Goal: Task Accomplishment & Management: Manage account settings

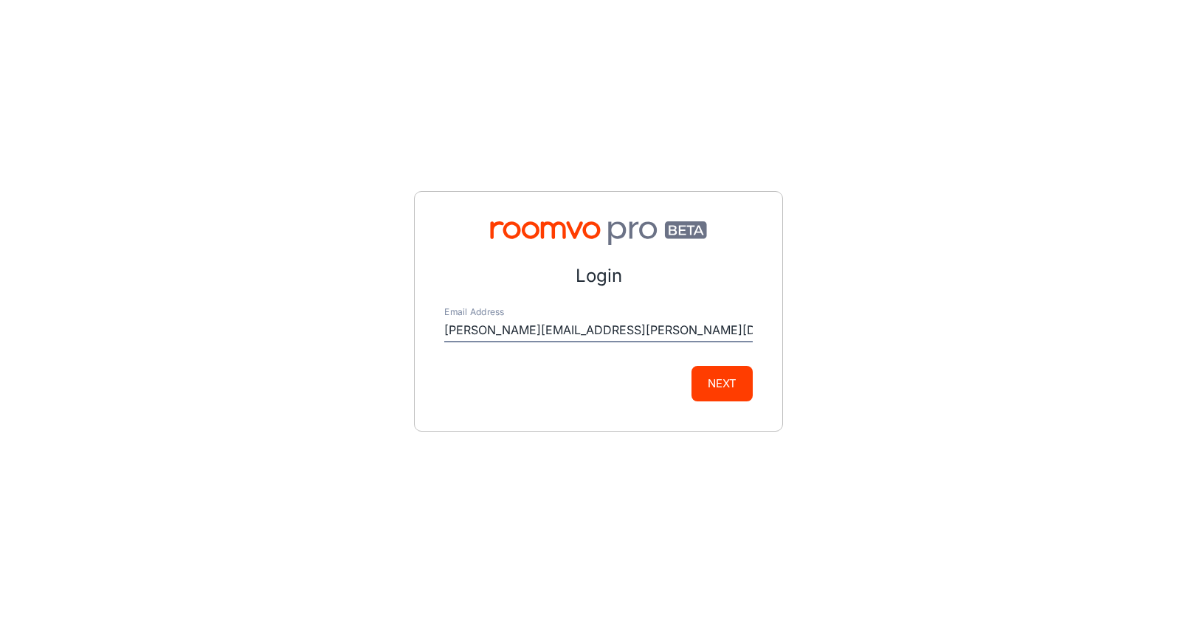
type input "[PERSON_NAME][EMAIL_ADDRESS][PERSON_NAME][DOMAIN_NAME]"
click at [735, 381] on button "Next" at bounding box center [722, 383] width 61 height 35
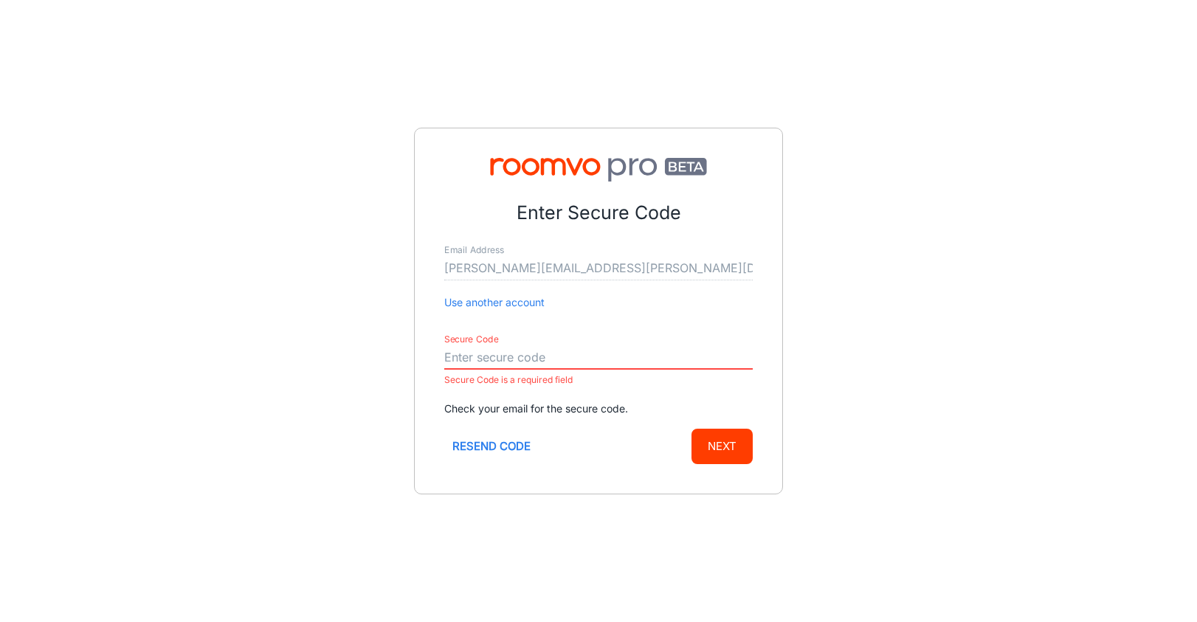
click at [448, 351] on input "Secure Code" at bounding box center [598, 358] width 309 height 24
paste input "789515"
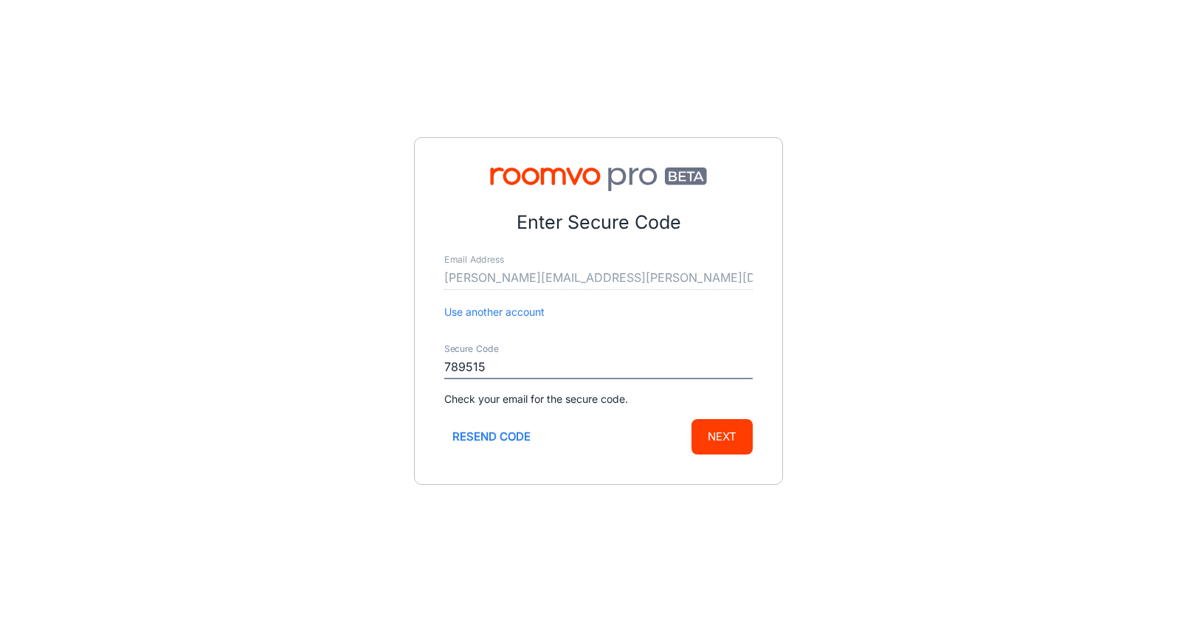
type input "789515"
click at [722, 427] on button "Next" at bounding box center [722, 436] width 61 height 35
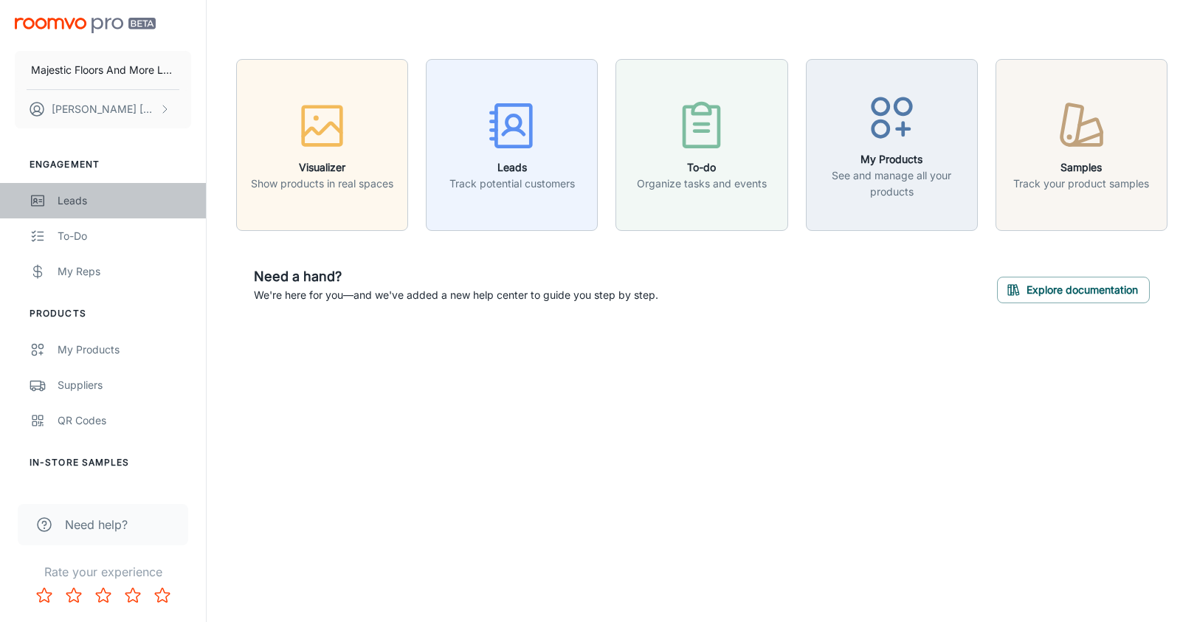
click at [69, 200] on div "Leads" at bounding box center [125, 201] width 134 height 16
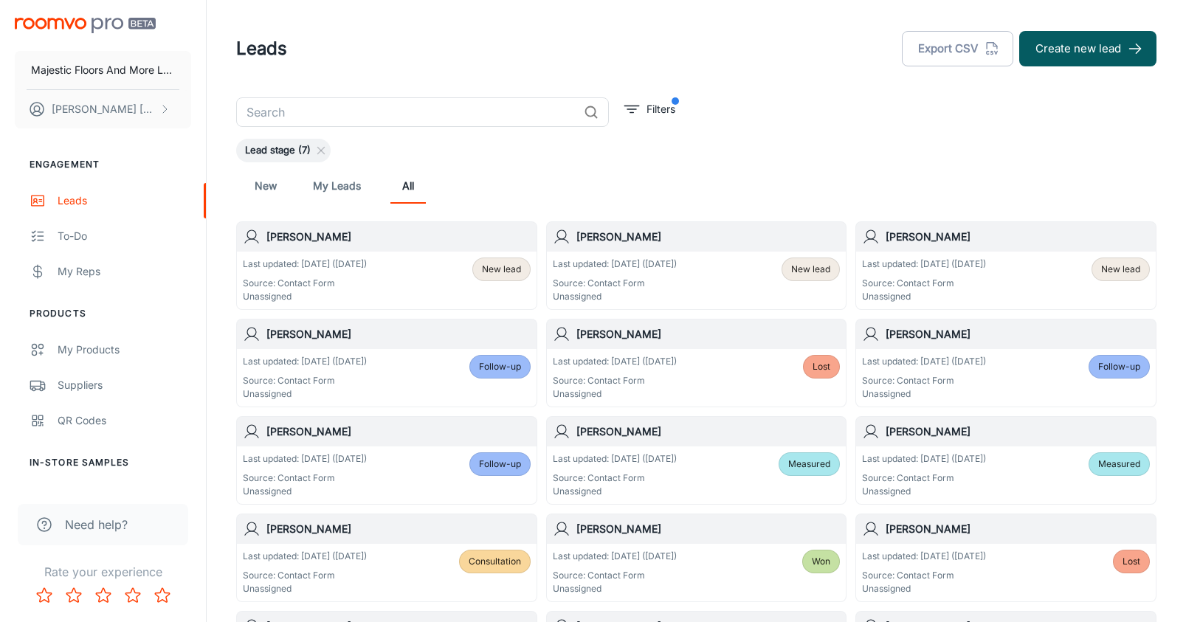
click at [946, 241] on h6 "[PERSON_NAME]" at bounding box center [1018, 237] width 264 height 16
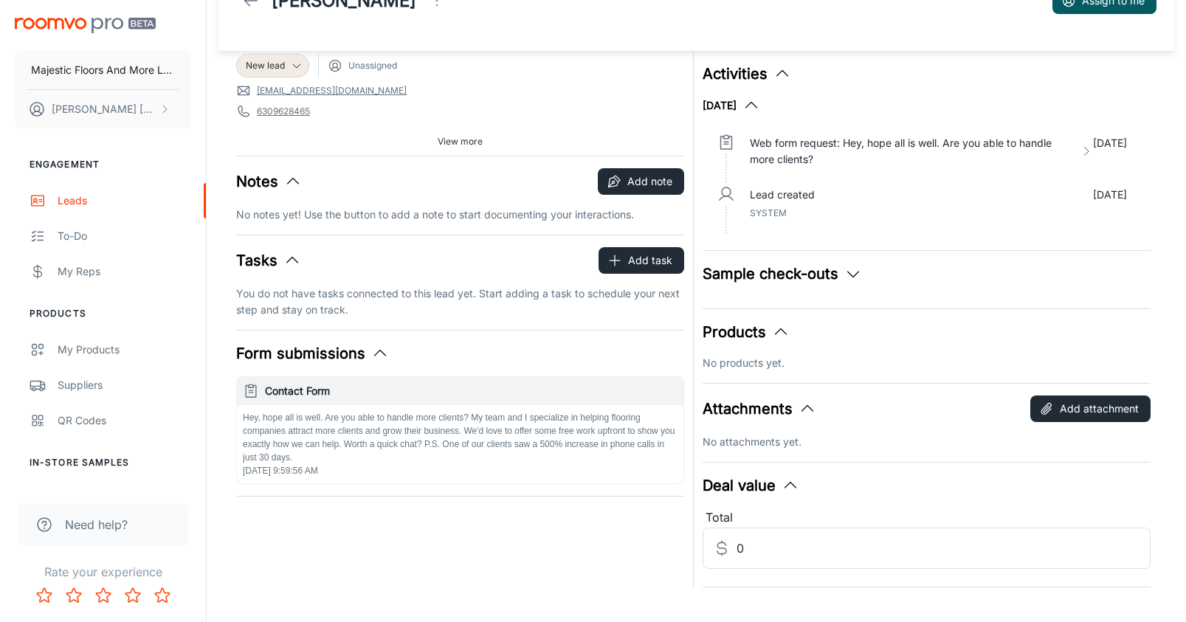
scroll to position [74, 0]
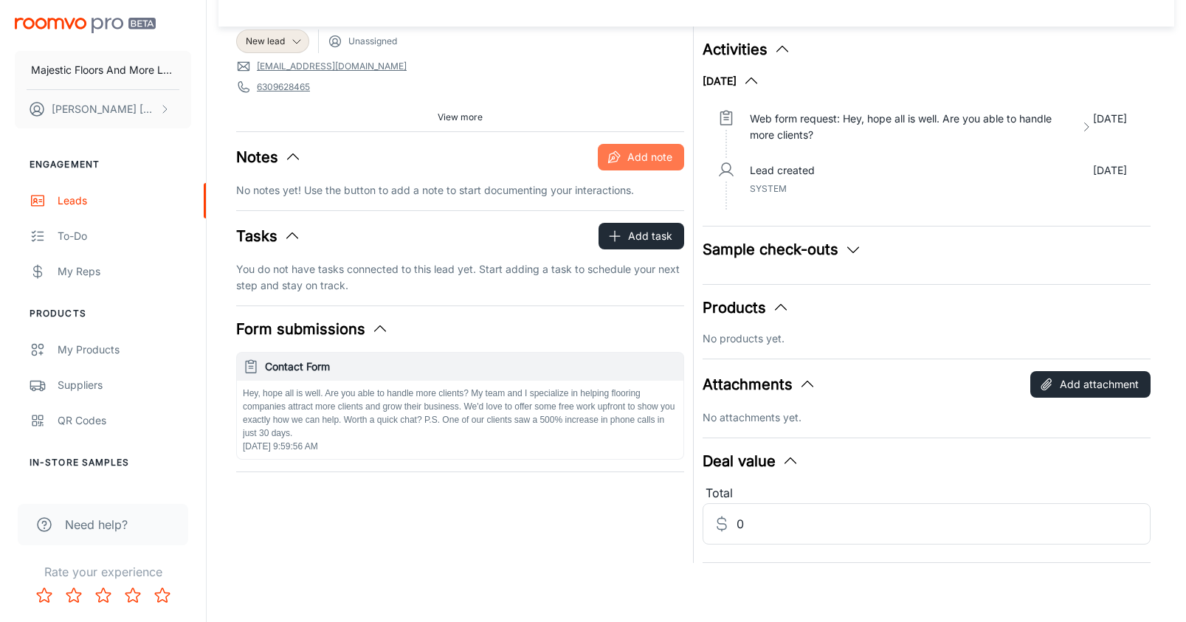
click at [643, 158] on button "Add note" at bounding box center [641, 157] width 86 height 27
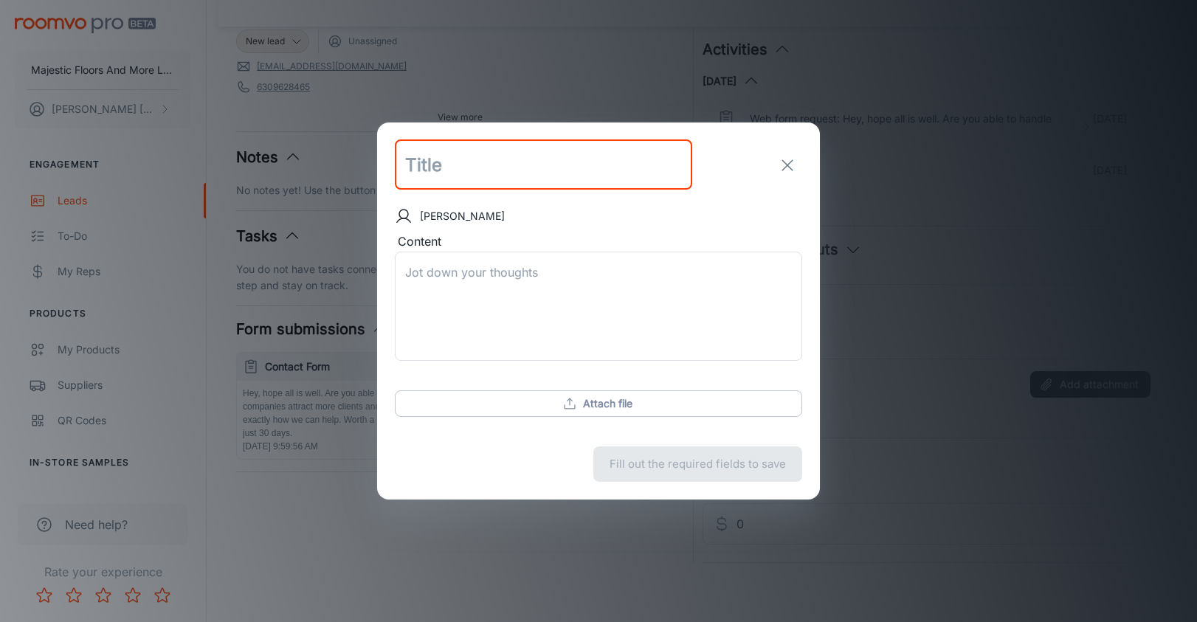
click at [436, 169] on input "text" at bounding box center [544, 165] width 298 height 50
type input "Advertisement"
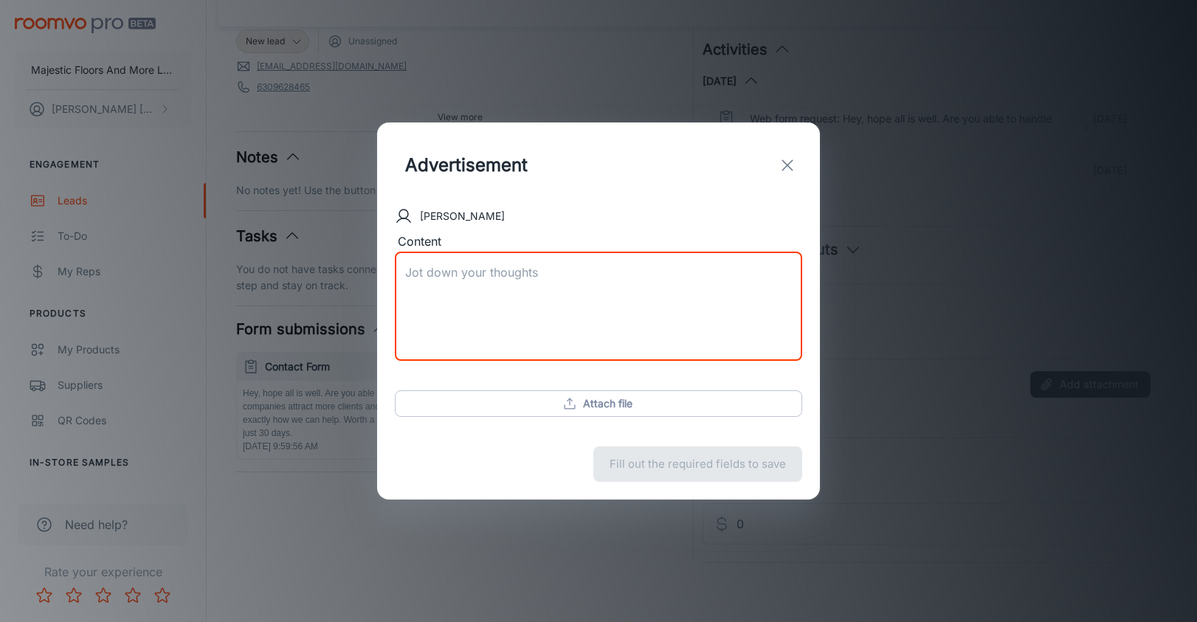
click at [504, 289] on textarea "Content" at bounding box center [598, 306] width 387 height 85
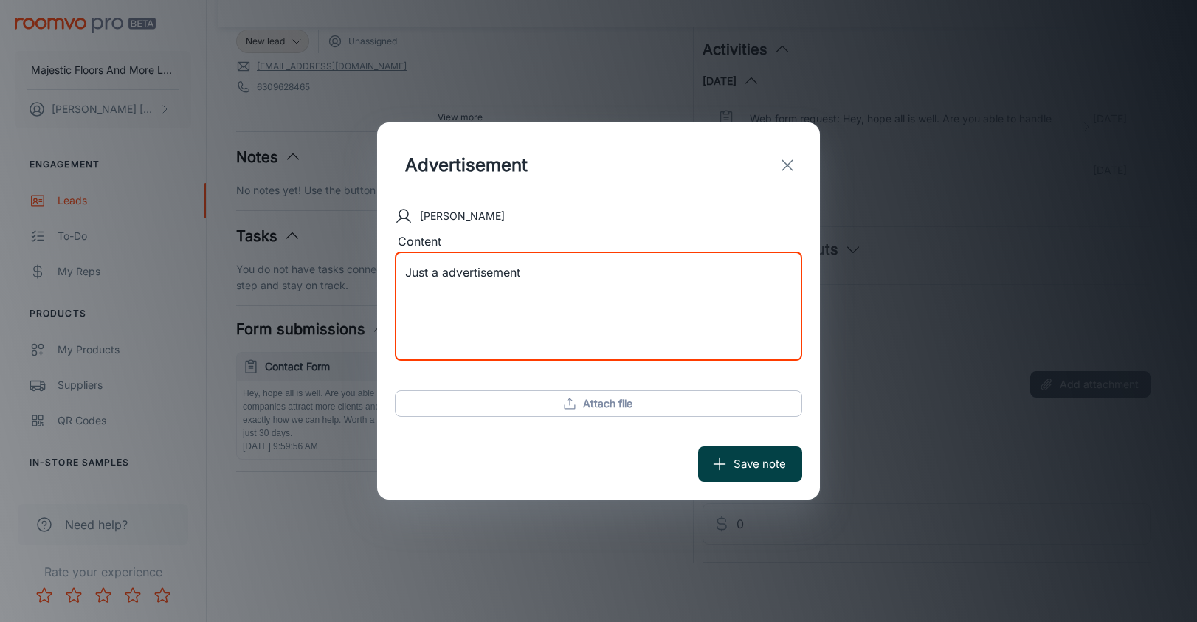
type textarea "Just a advertisement"
click at [781, 464] on button "Save note" at bounding box center [750, 464] width 104 height 35
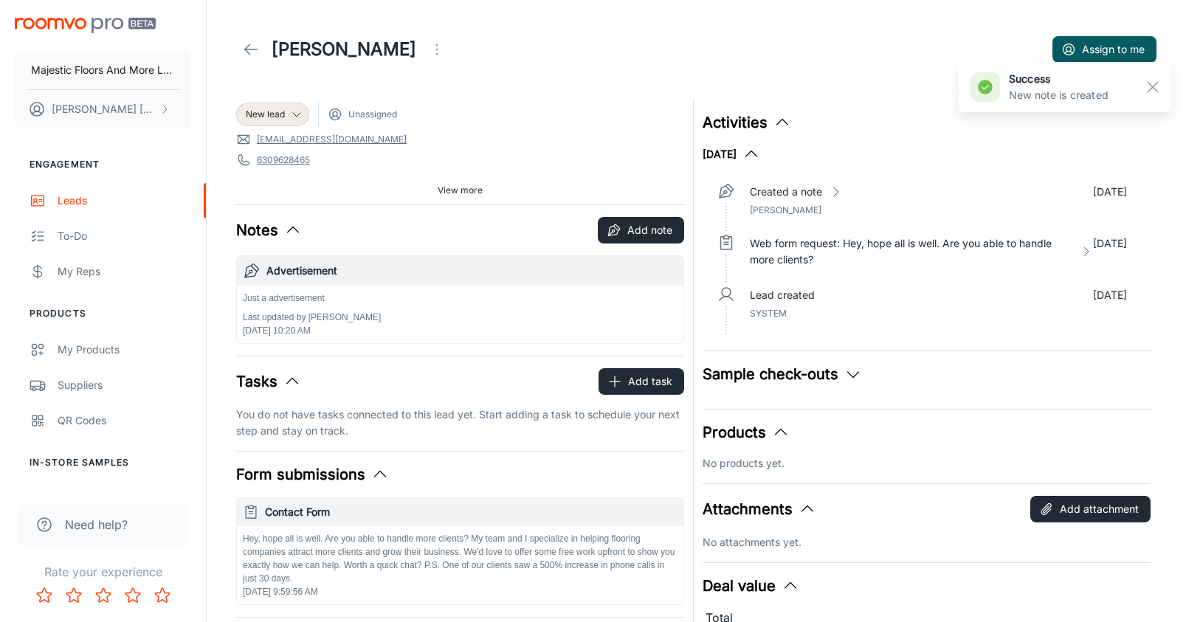
scroll to position [0, 0]
click at [295, 112] on icon at bounding box center [297, 115] width 12 height 12
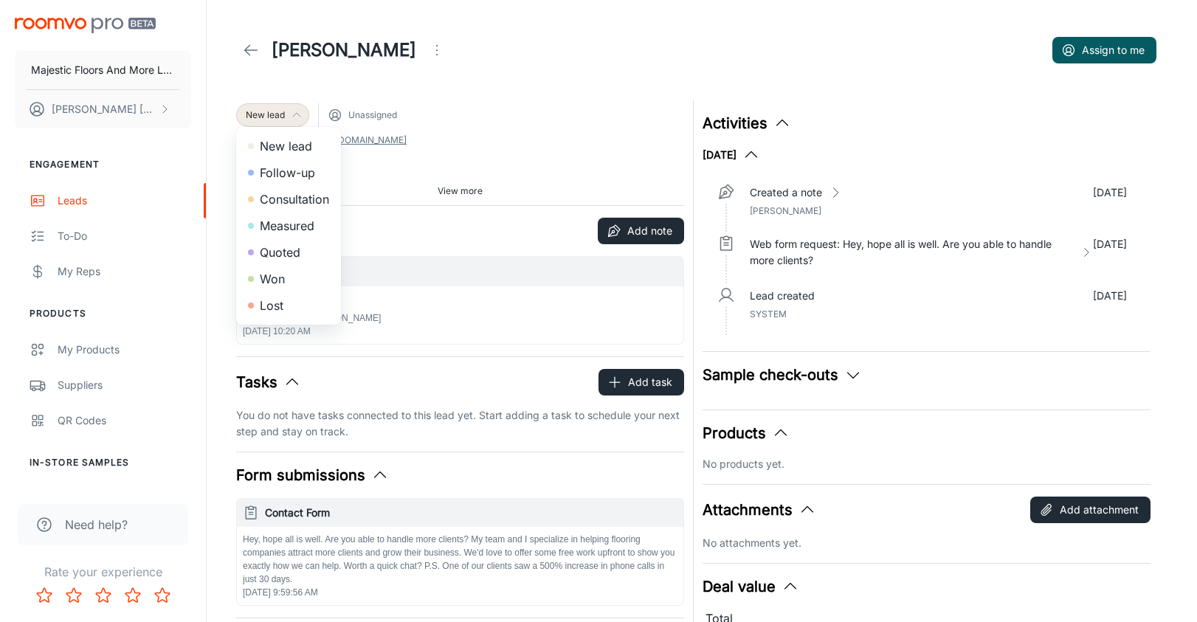
click at [281, 303] on li "Lost" at bounding box center [288, 305] width 105 height 27
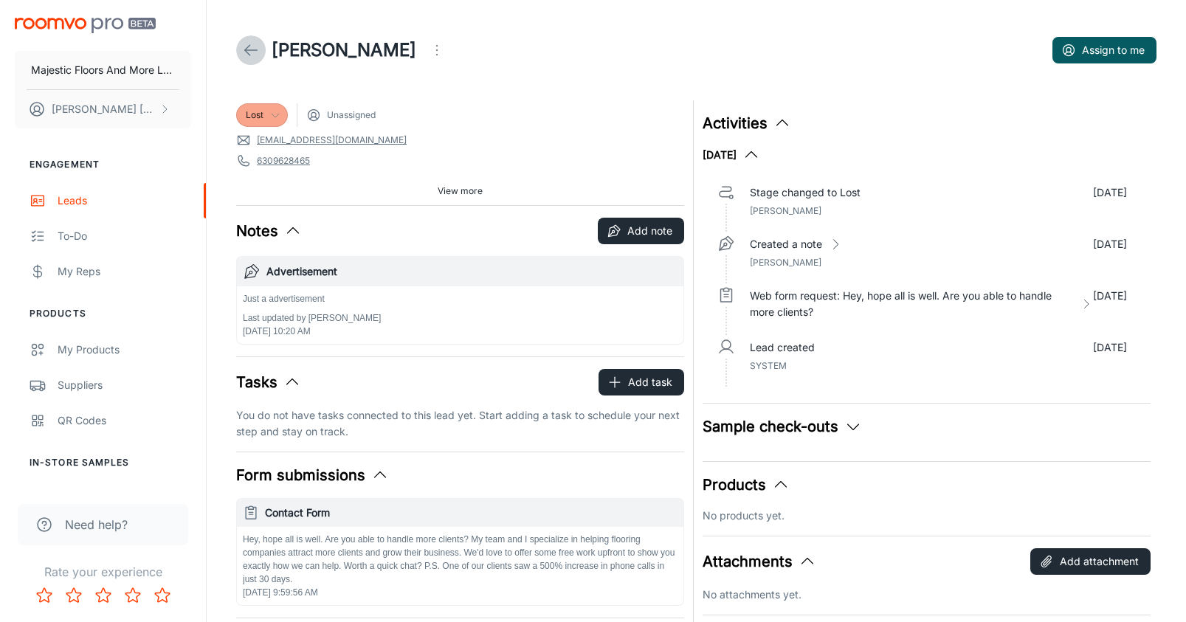
click at [252, 41] on link at bounding box center [251, 50] width 30 height 30
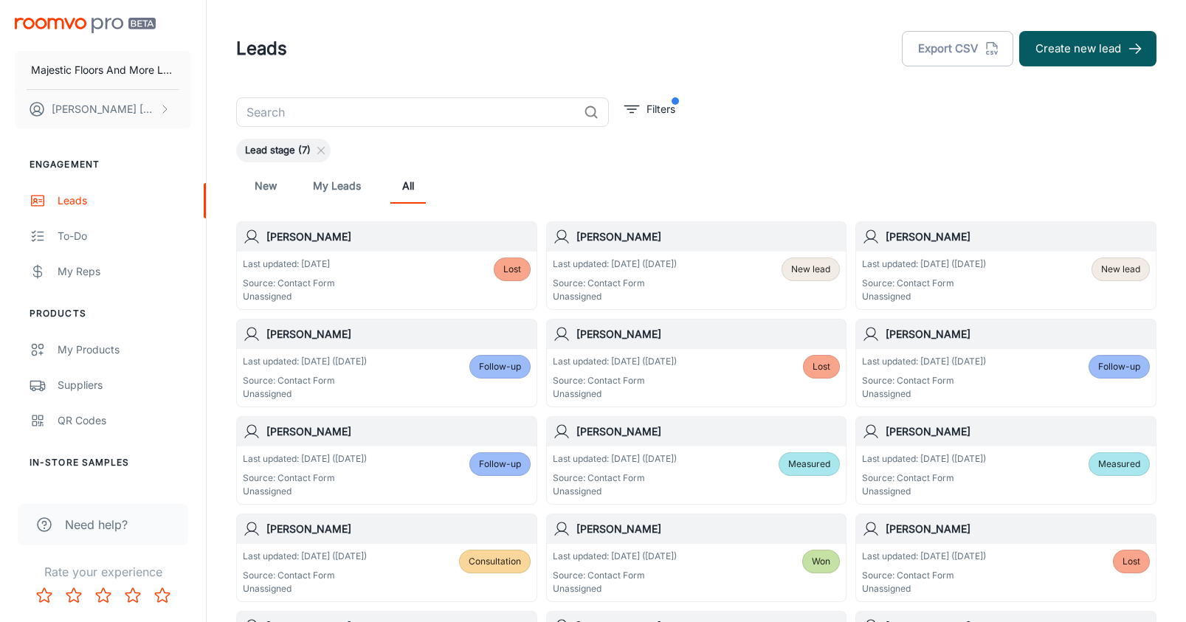
click at [809, 270] on span "New lead" at bounding box center [810, 269] width 39 height 13
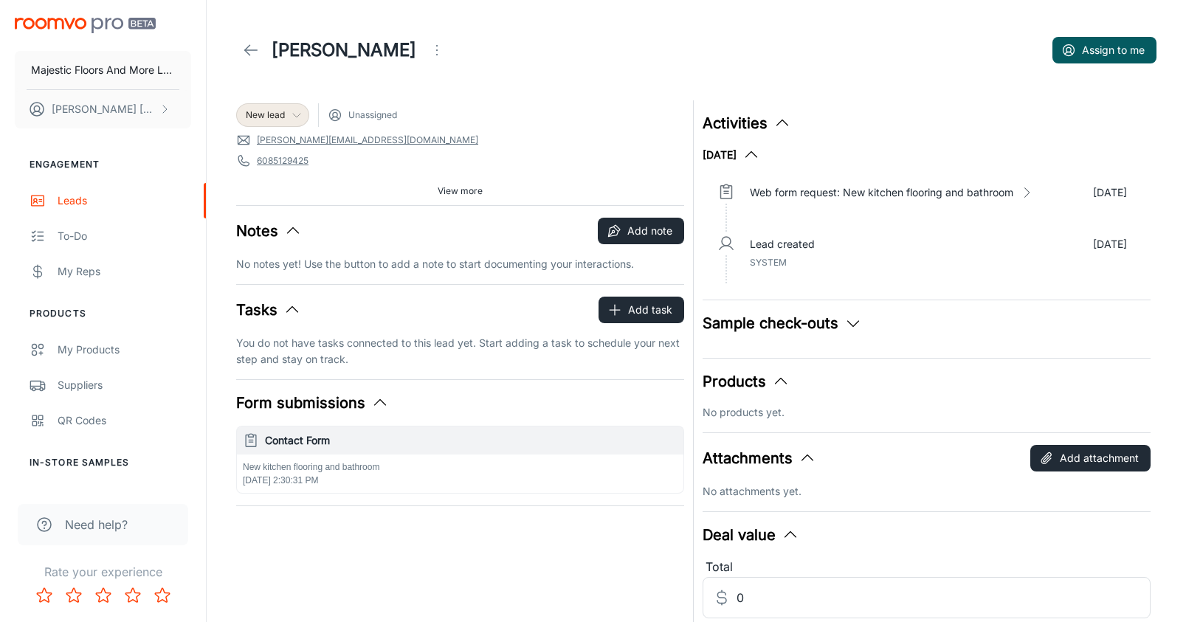
click at [289, 114] on div "New lead" at bounding box center [273, 115] width 54 height 13
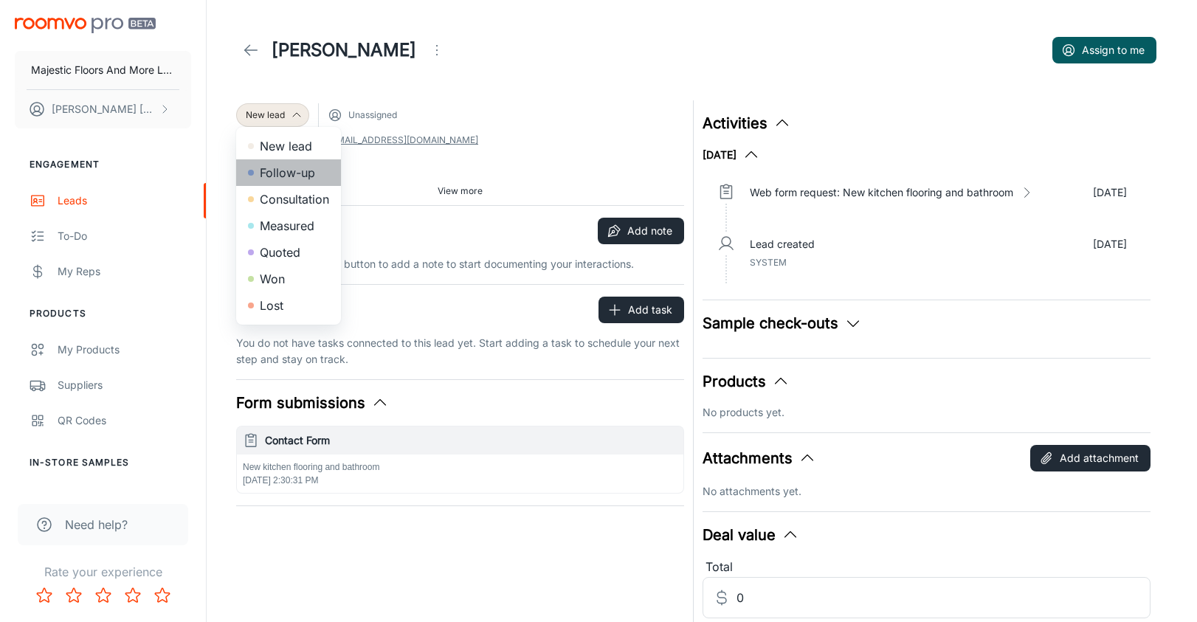
click at [293, 170] on li "Follow-up" at bounding box center [288, 172] width 105 height 27
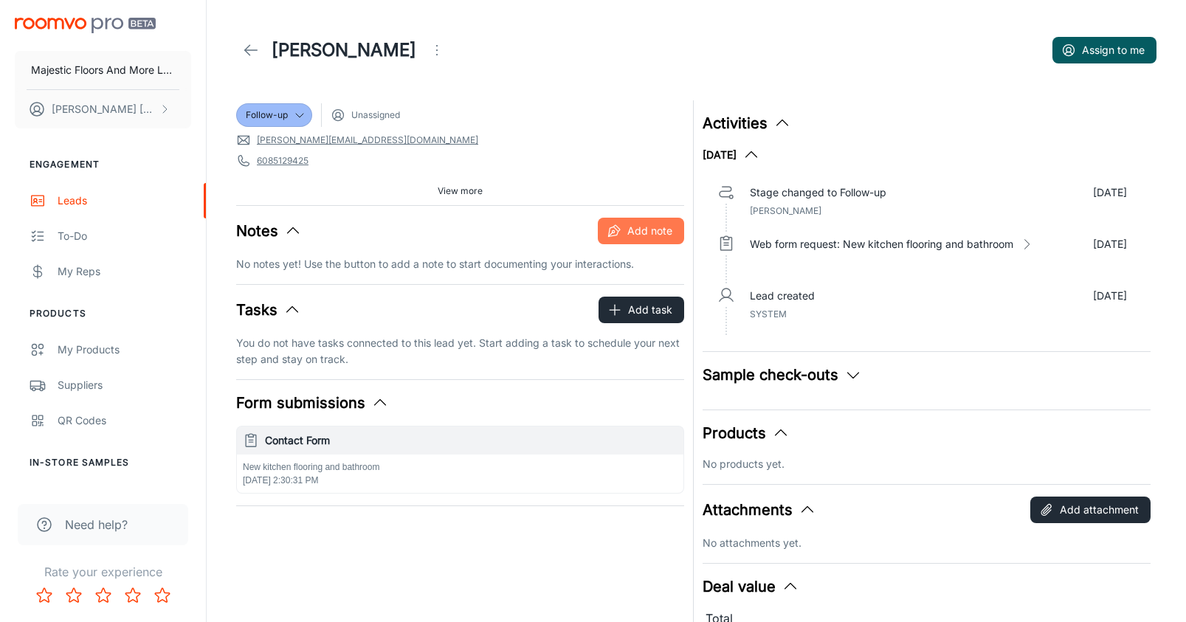
click at [653, 228] on button "Add note" at bounding box center [641, 231] width 86 height 27
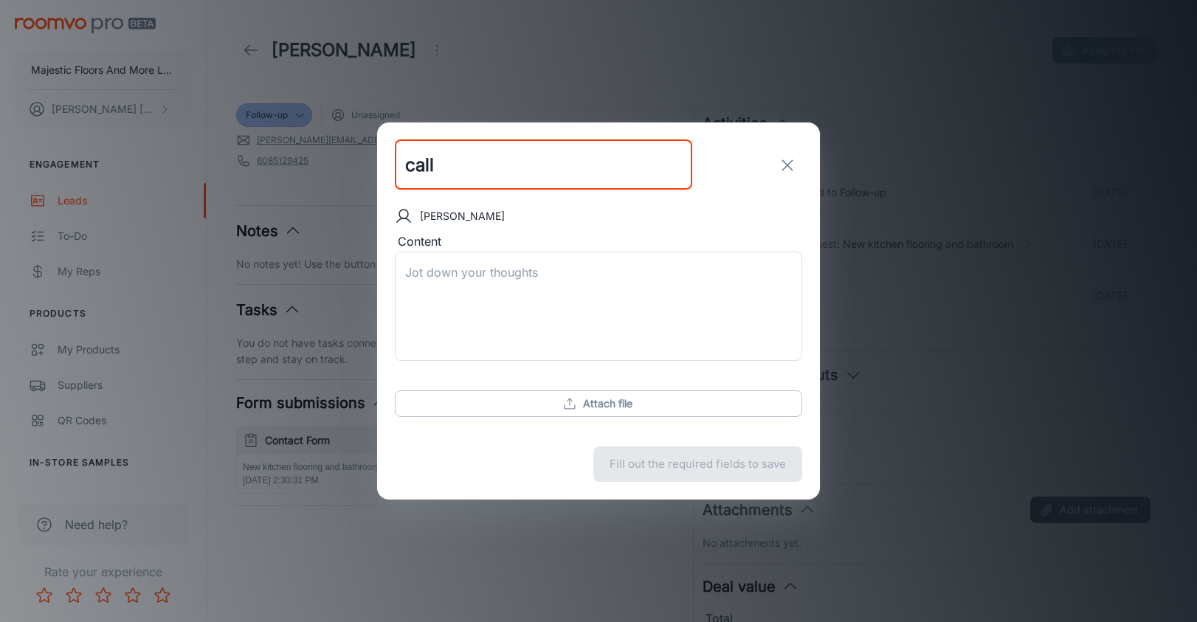
type input "call"
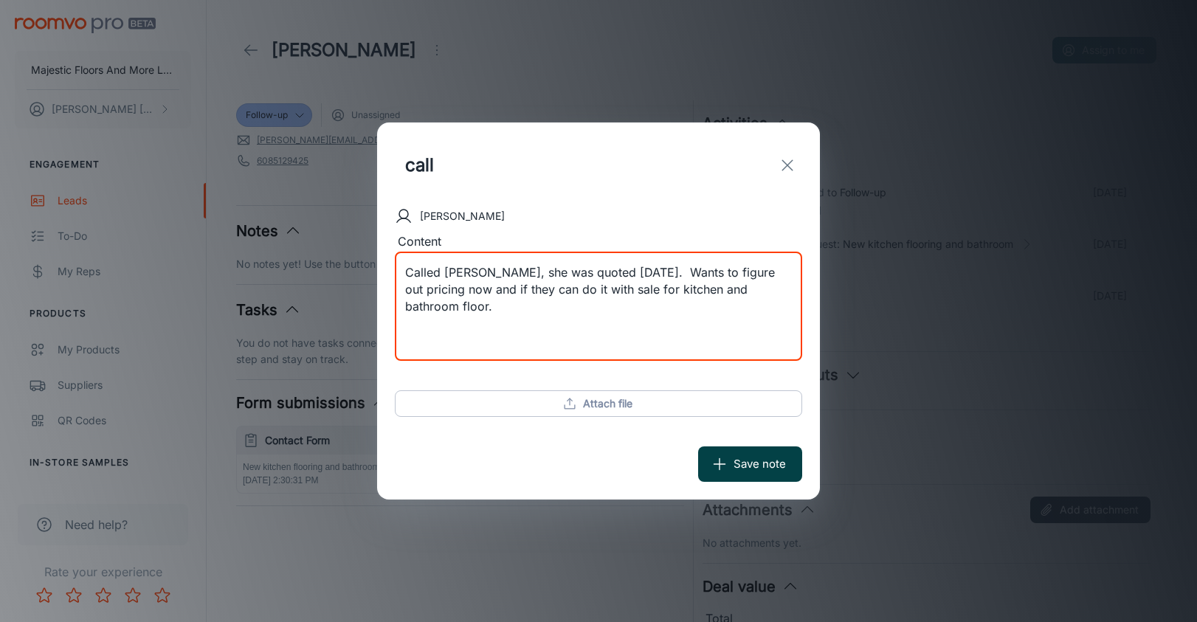
type textarea "Called [PERSON_NAME], she was quoted [DATE]. Wants to figure out pricing now an…"
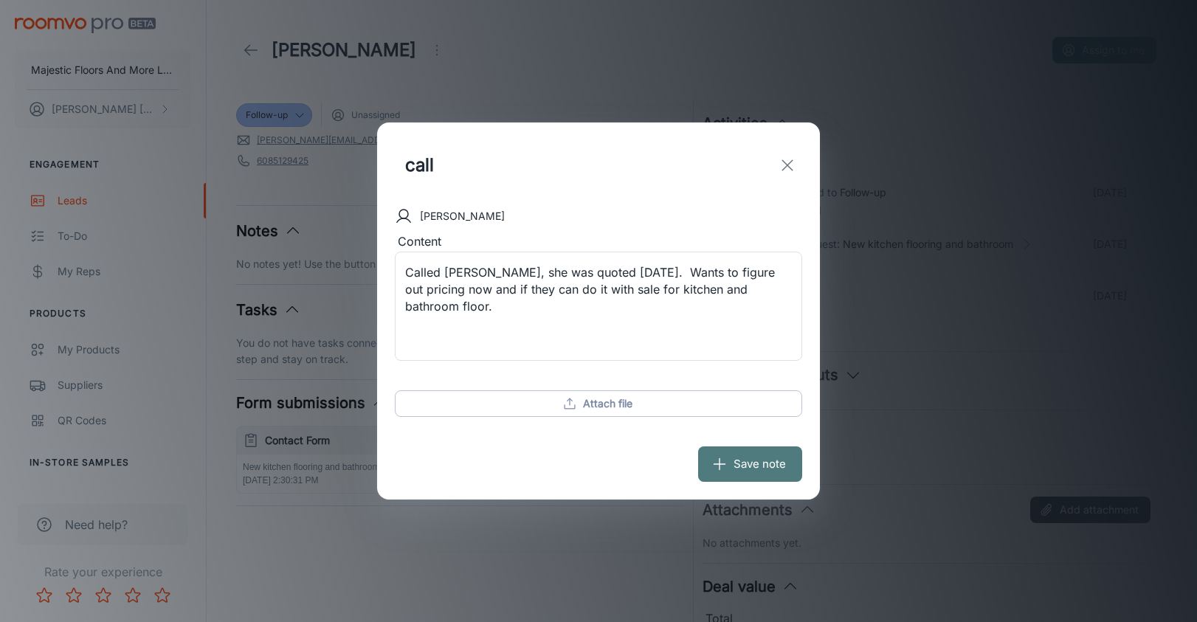
click at [780, 473] on button "Save note" at bounding box center [750, 464] width 104 height 35
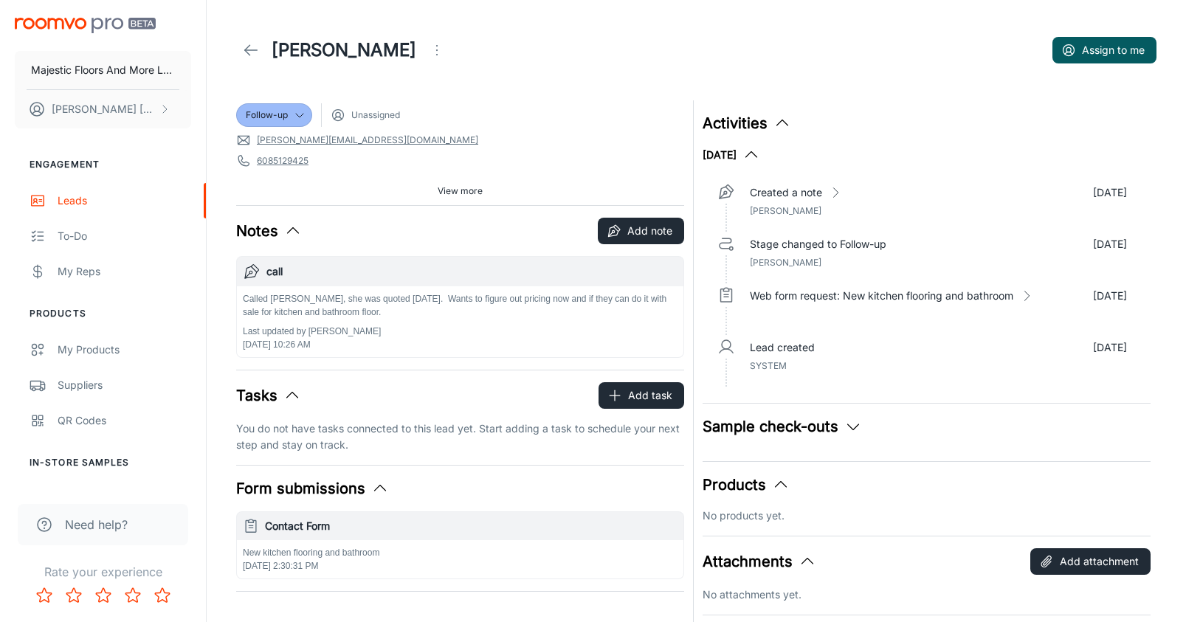
click at [249, 49] on icon at bounding box center [251, 50] width 18 height 18
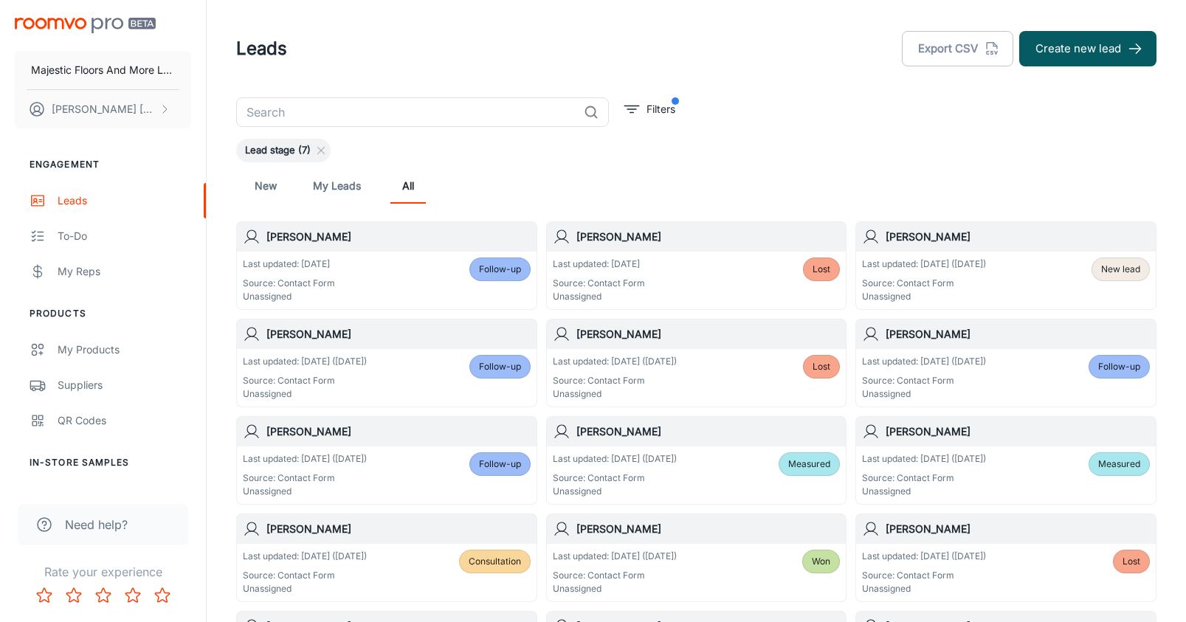
click at [651, 261] on div "Last updated: [DATE] Source: Contact Form Unassigned Lost" at bounding box center [697, 281] width 288 height 46
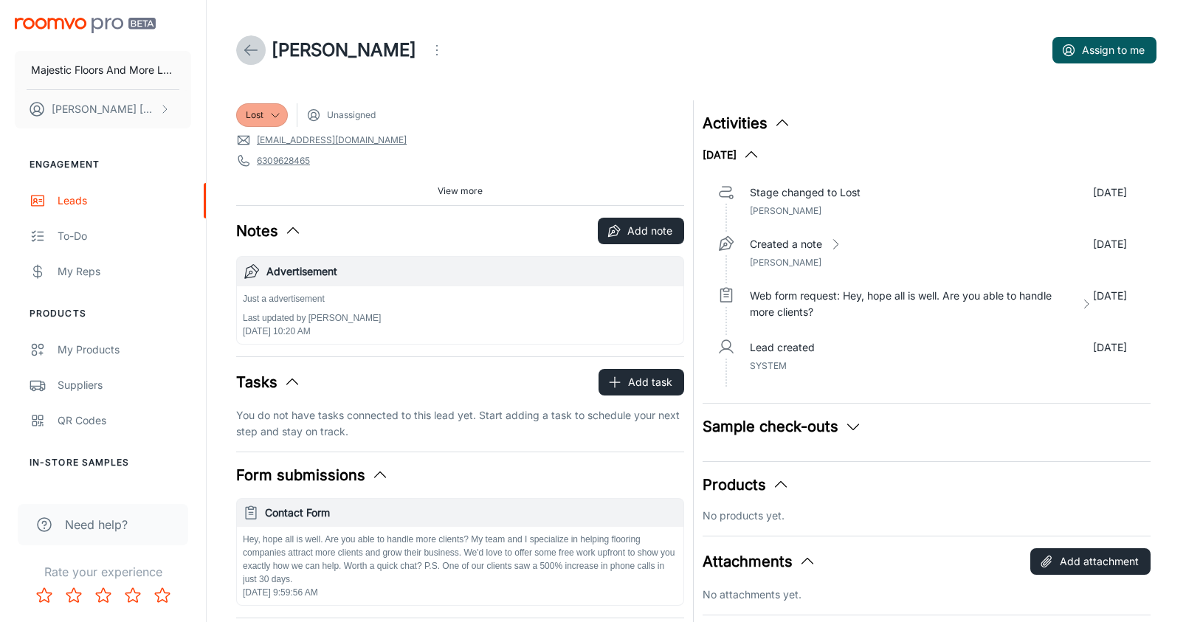
click at [253, 47] on icon at bounding box center [251, 50] width 18 height 18
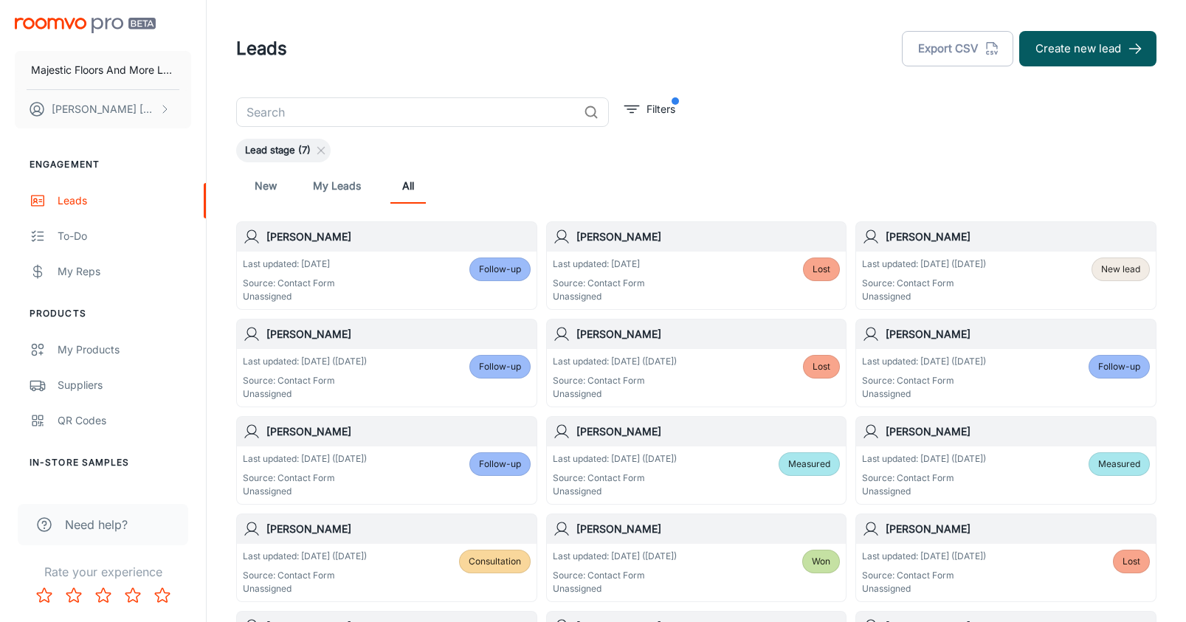
click at [314, 238] on h6 "[PERSON_NAME]" at bounding box center [399, 237] width 264 height 16
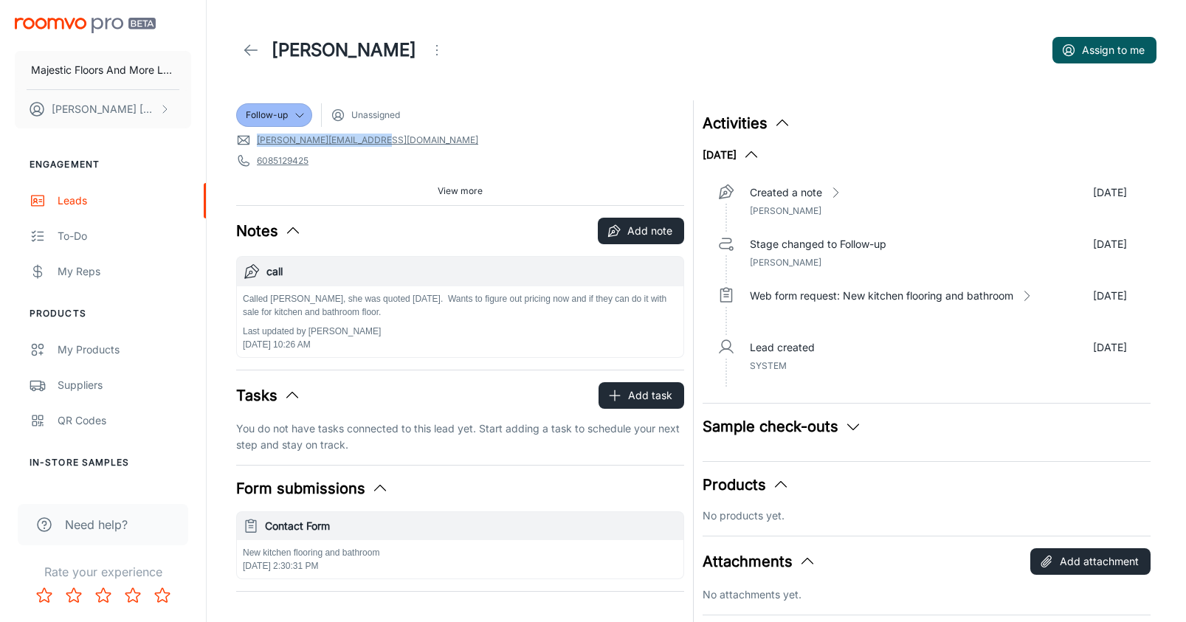
drag, startPoint x: 379, startPoint y: 138, endPoint x: 255, endPoint y: 134, distance: 124.1
click at [255, 134] on span "[PERSON_NAME][EMAIL_ADDRESS][DOMAIN_NAME]" at bounding box center [460, 140] width 448 height 15
copy link "[PERSON_NAME][EMAIL_ADDRESS][DOMAIN_NAME]"
click at [642, 233] on button "Add note" at bounding box center [641, 231] width 86 height 27
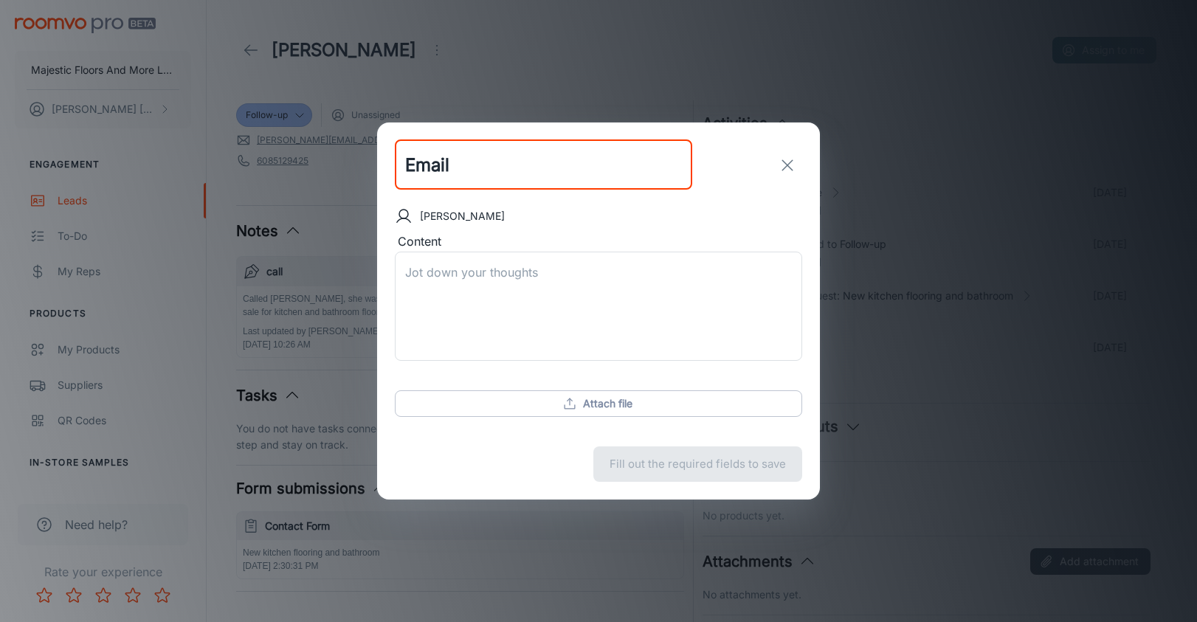
type input "Email"
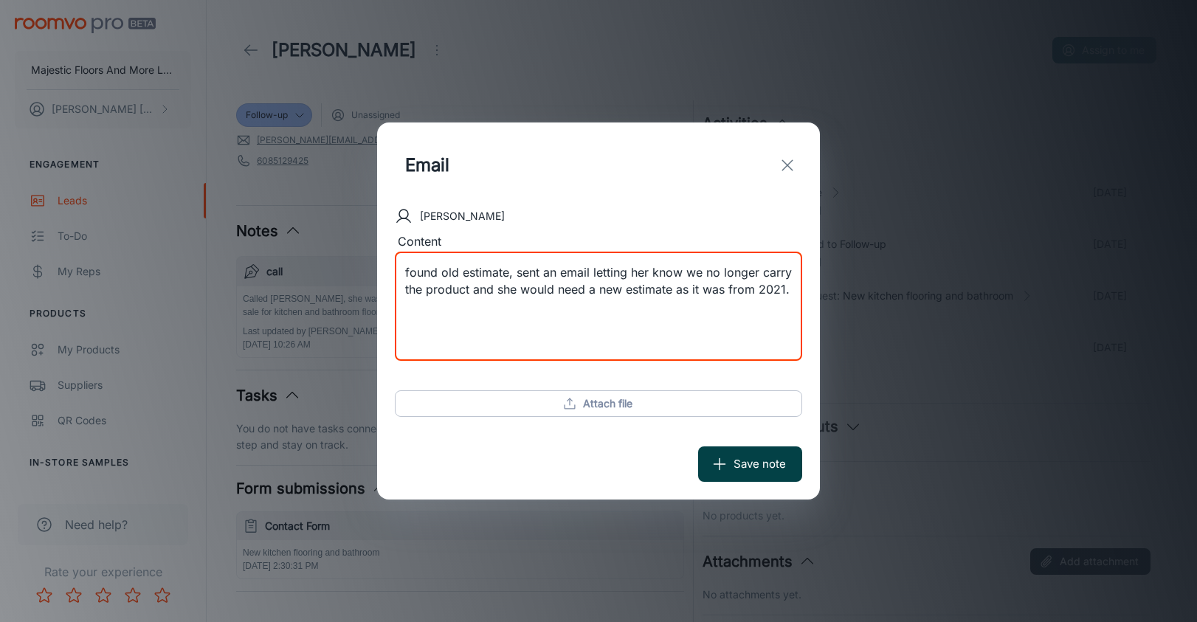
type textarea "found old estimate, sent an email letting her know we no longer carry the produ…"
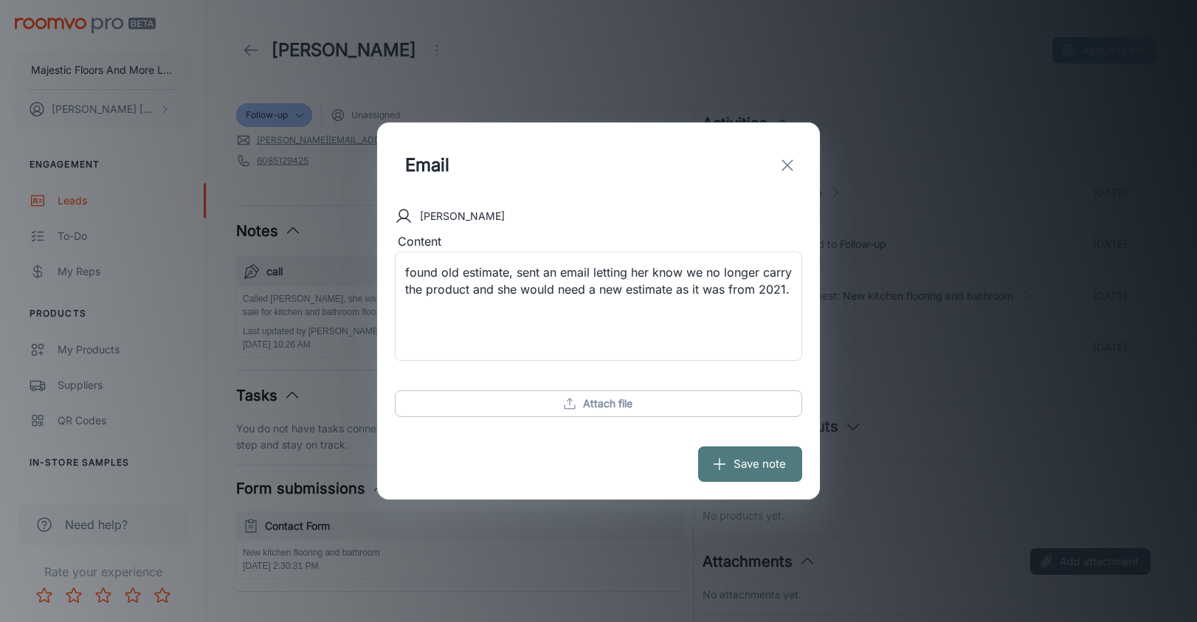
click at [758, 461] on button "Save note" at bounding box center [750, 464] width 104 height 35
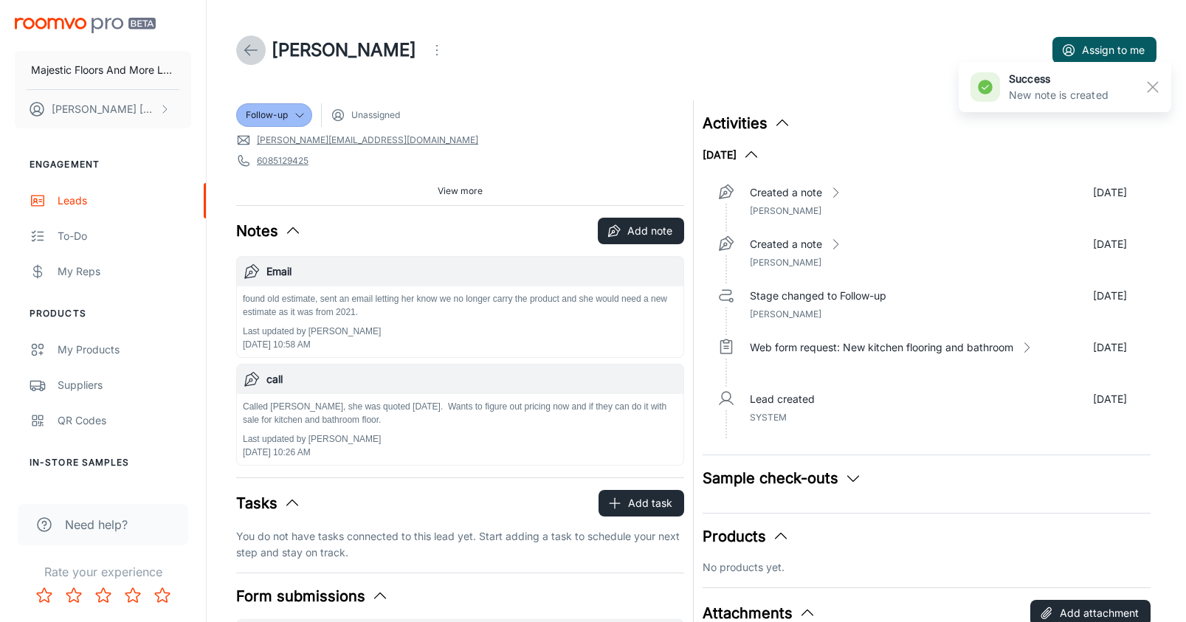
click at [247, 50] on line at bounding box center [251, 50] width 13 height 0
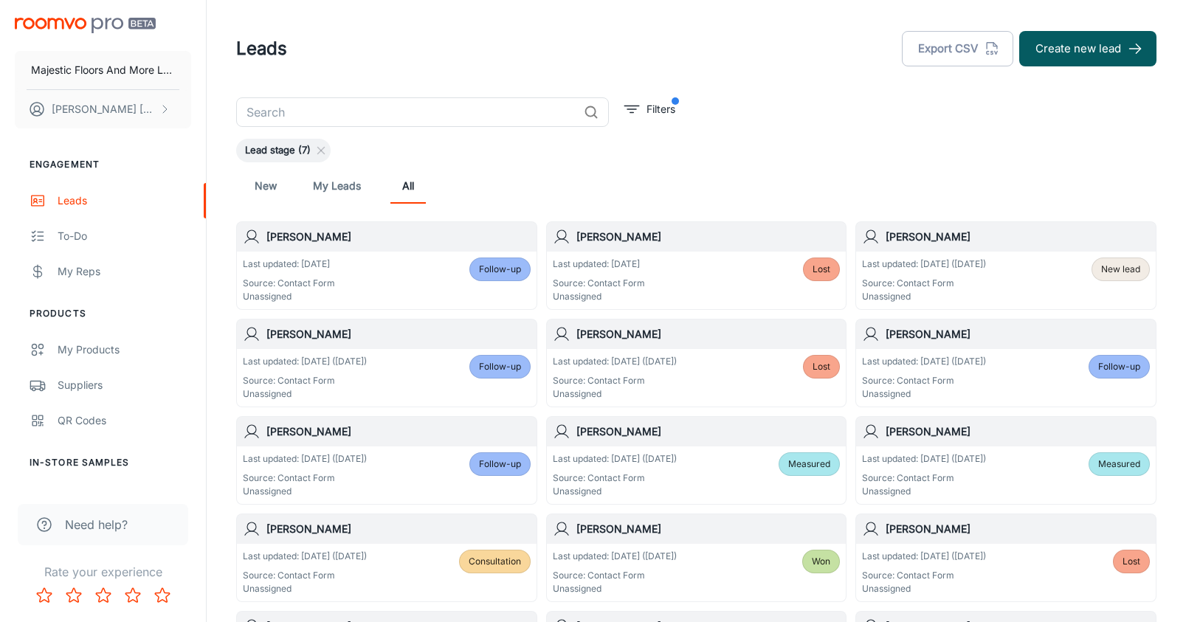
click at [935, 242] on h6 "[PERSON_NAME]" at bounding box center [1018, 237] width 264 height 16
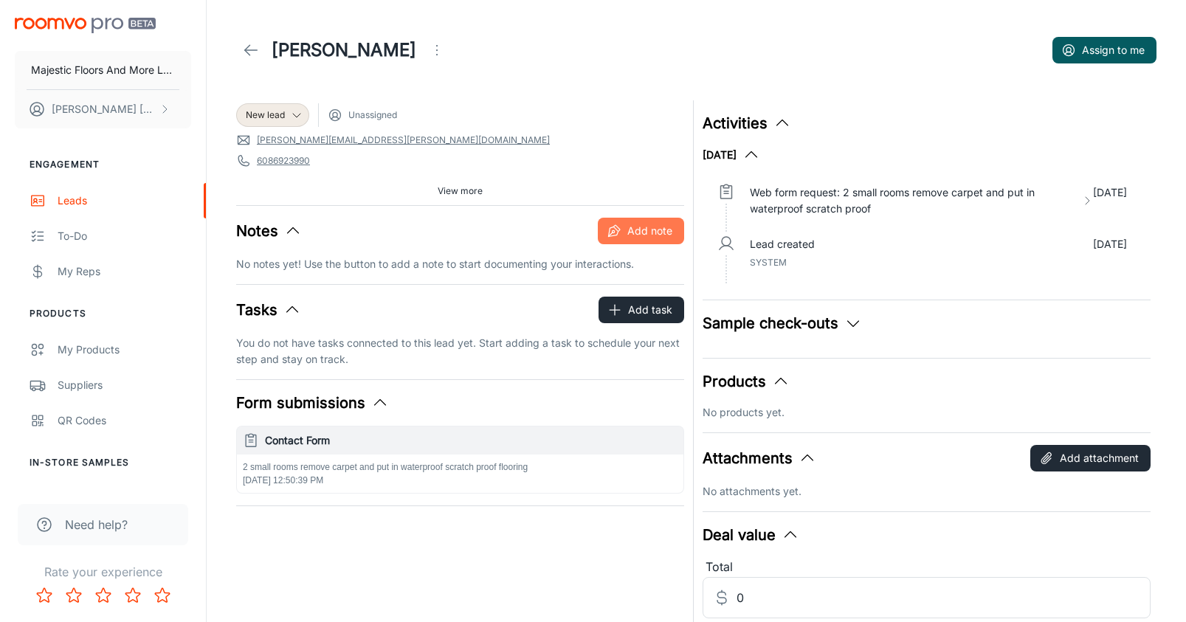
click at [656, 232] on button "Add note" at bounding box center [641, 231] width 86 height 27
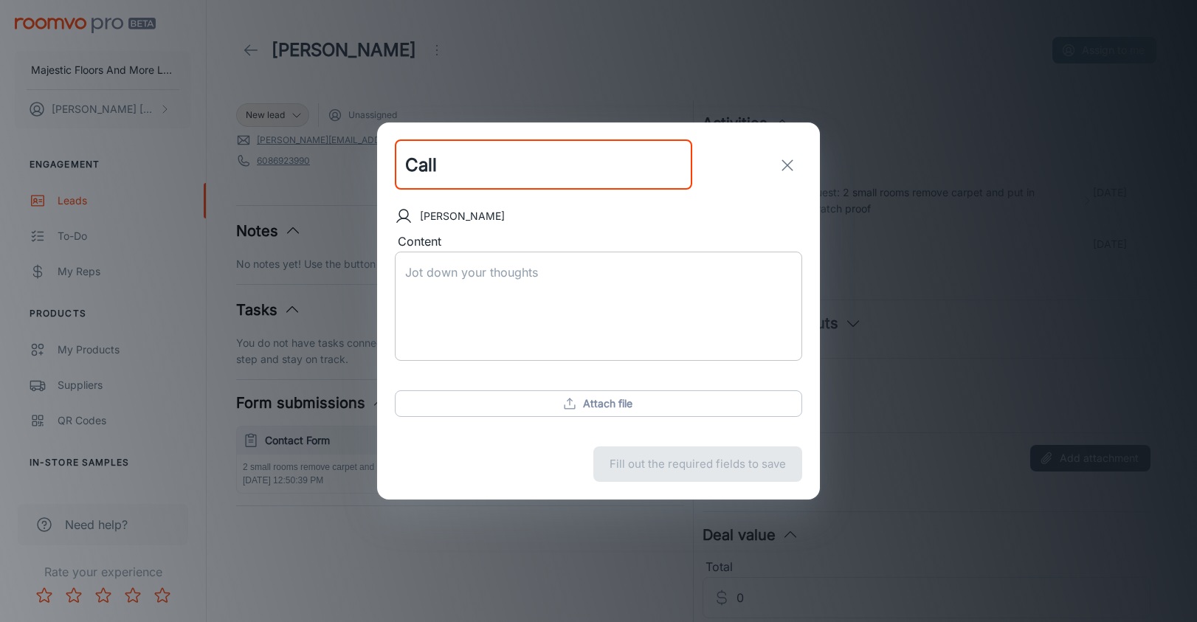
type input "Call"
click at [453, 282] on textarea "Content" at bounding box center [598, 306] width 387 height 85
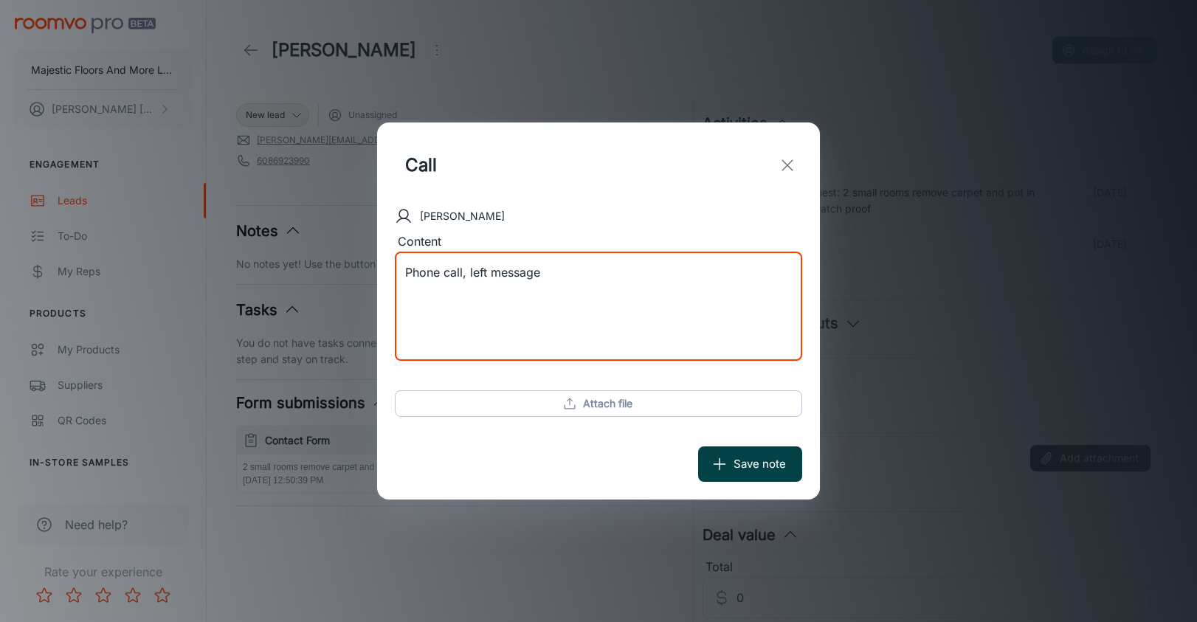
type textarea "Phone call, left message"
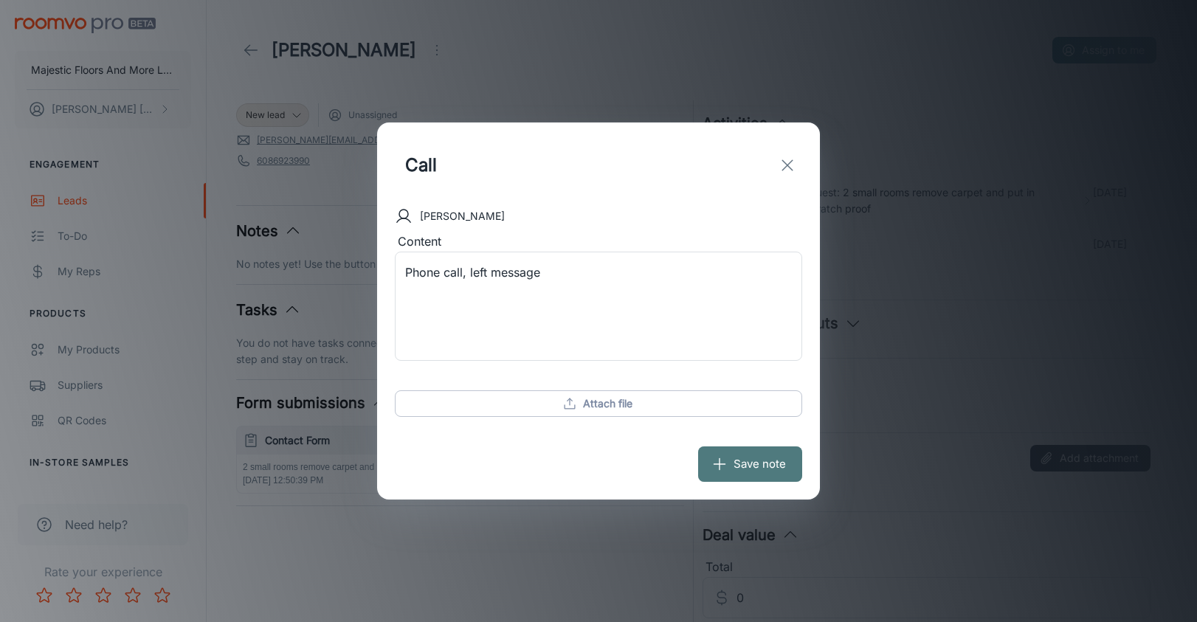
click at [778, 468] on button "Save note" at bounding box center [750, 464] width 104 height 35
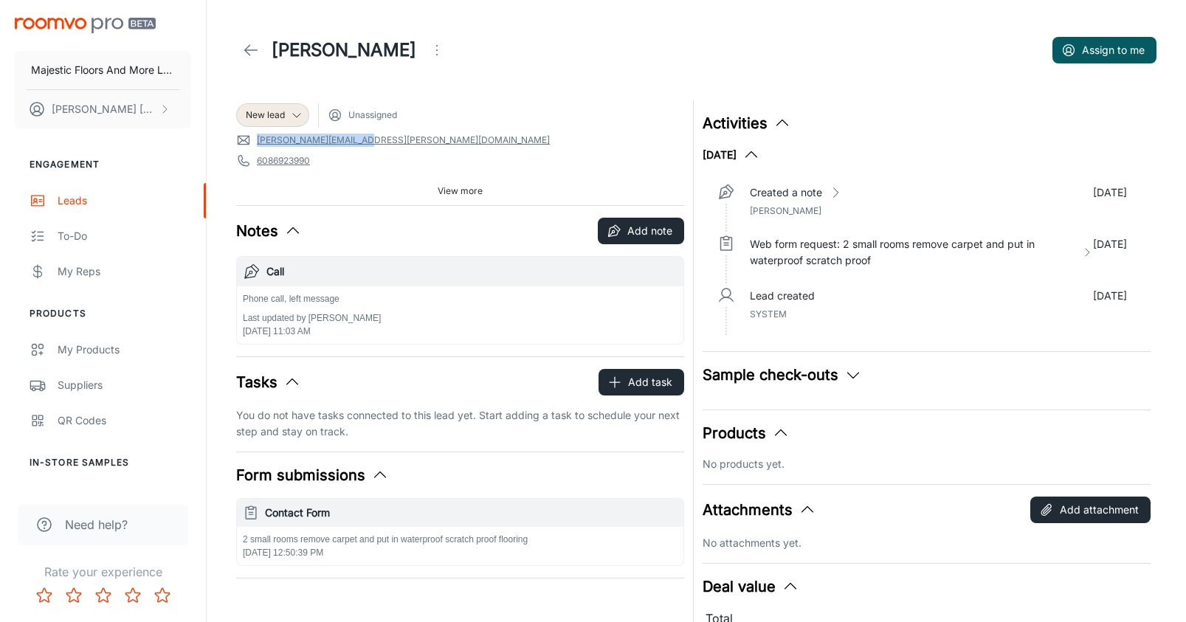
drag, startPoint x: 362, startPoint y: 139, endPoint x: 254, endPoint y: 134, distance: 108.6
click at [254, 134] on span "[PERSON_NAME][EMAIL_ADDRESS][PERSON_NAME][DOMAIN_NAME]" at bounding box center [460, 140] width 448 height 15
copy link "[PERSON_NAME][EMAIL_ADDRESS][PERSON_NAME][DOMAIN_NAME]"
click at [295, 114] on icon at bounding box center [297, 115] width 12 height 12
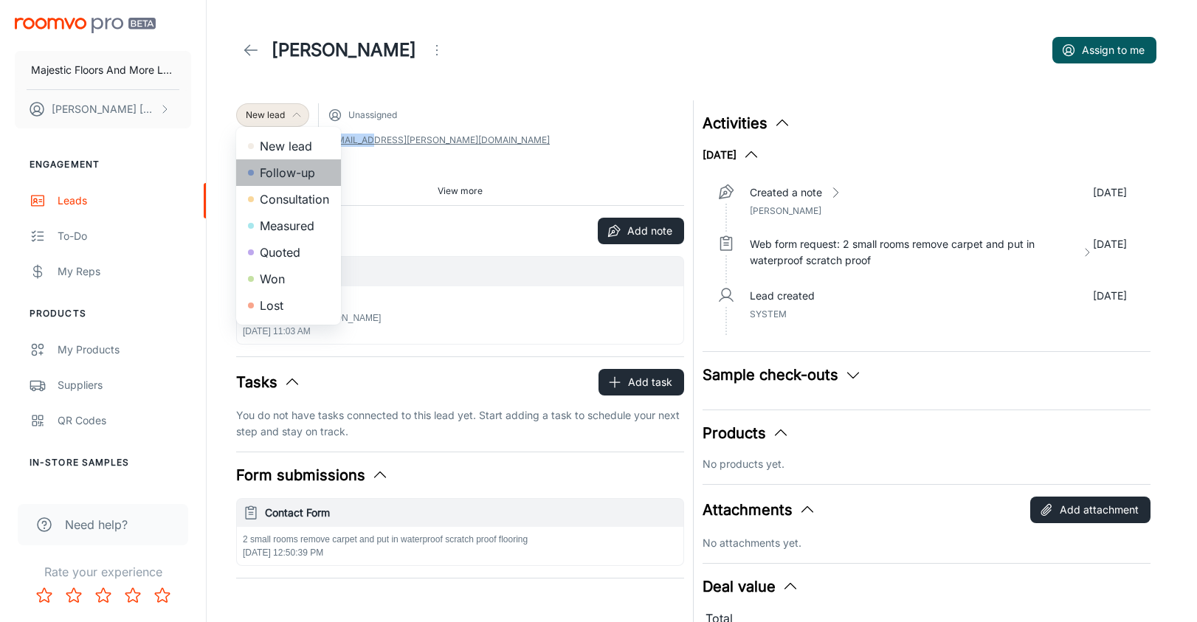
click at [283, 172] on li "Follow-up" at bounding box center [288, 172] width 105 height 27
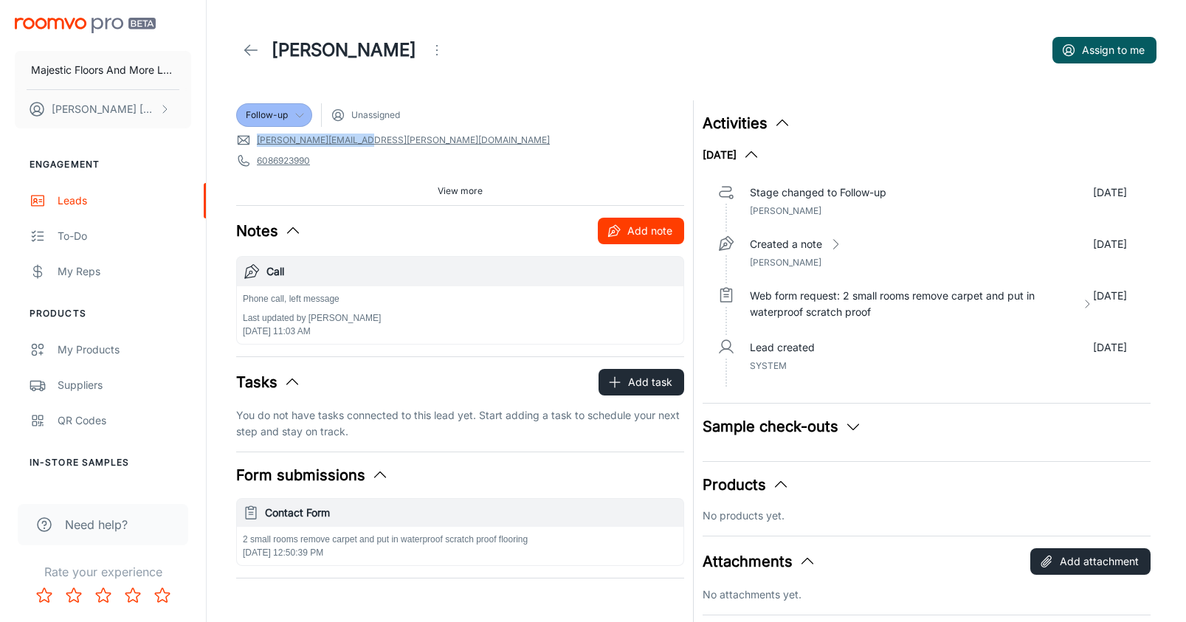
click at [646, 233] on button "Add note" at bounding box center [641, 231] width 86 height 27
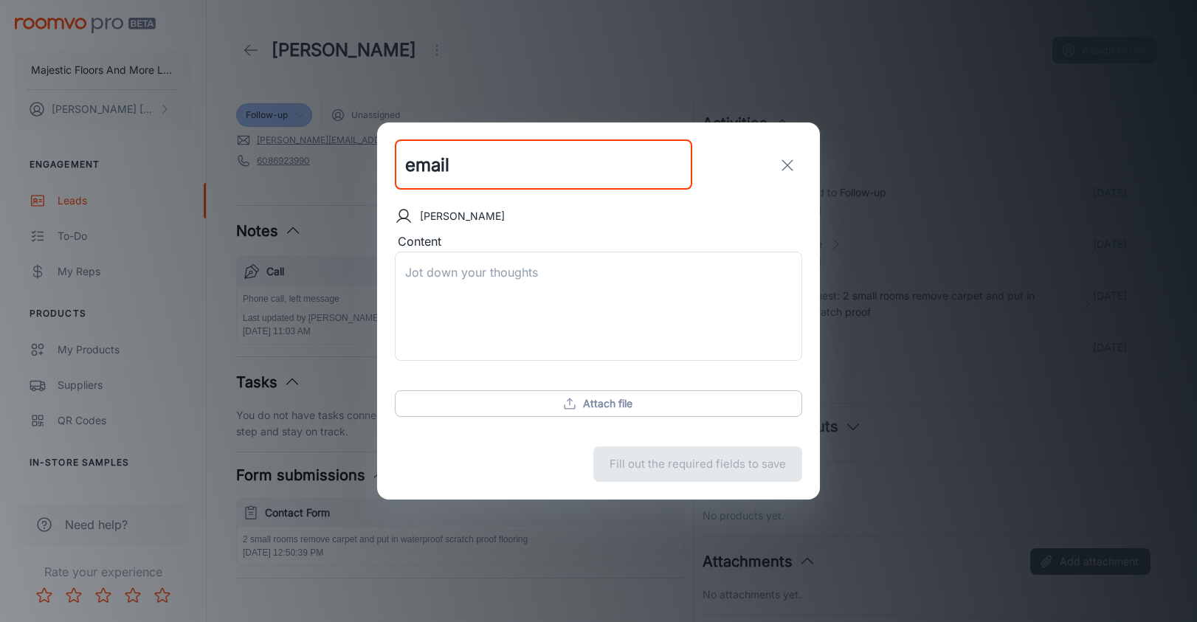
type input "email"
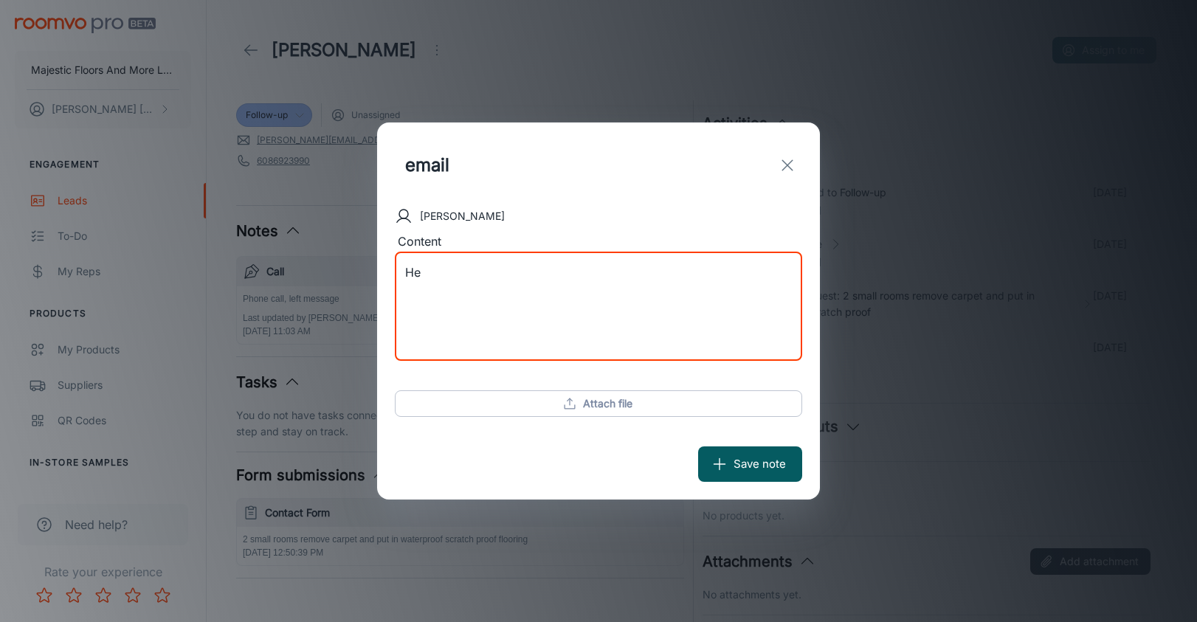
type textarea "H"
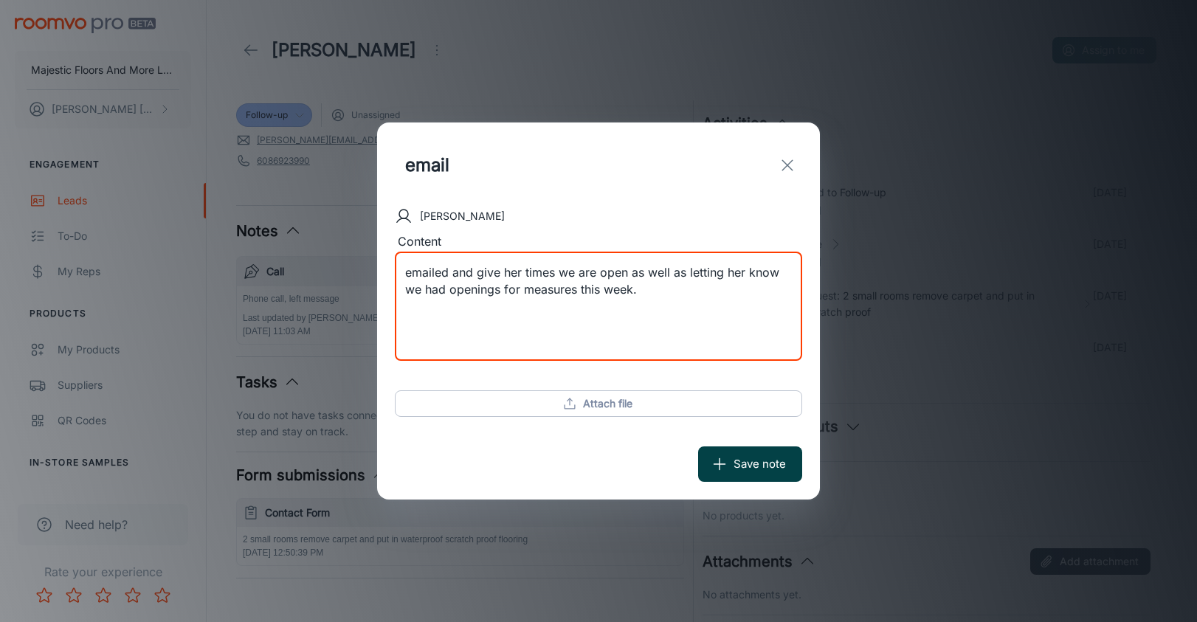
type textarea "emailed and give her times we are open as well as letting her know we had openi…"
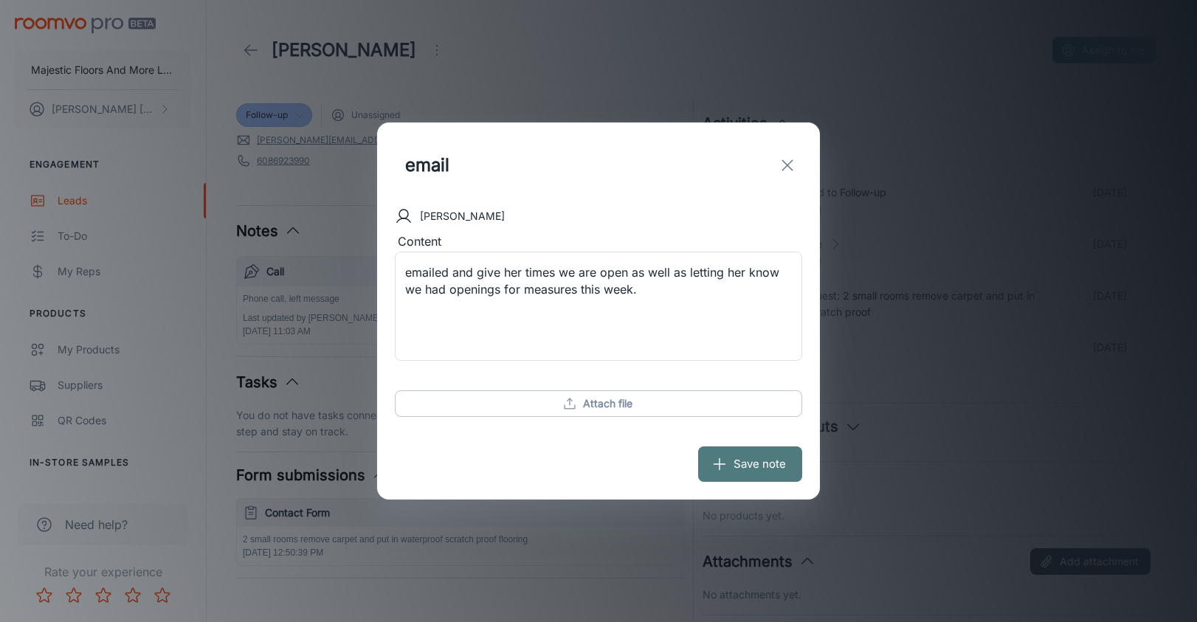
click at [779, 466] on button "Save note" at bounding box center [750, 464] width 104 height 35
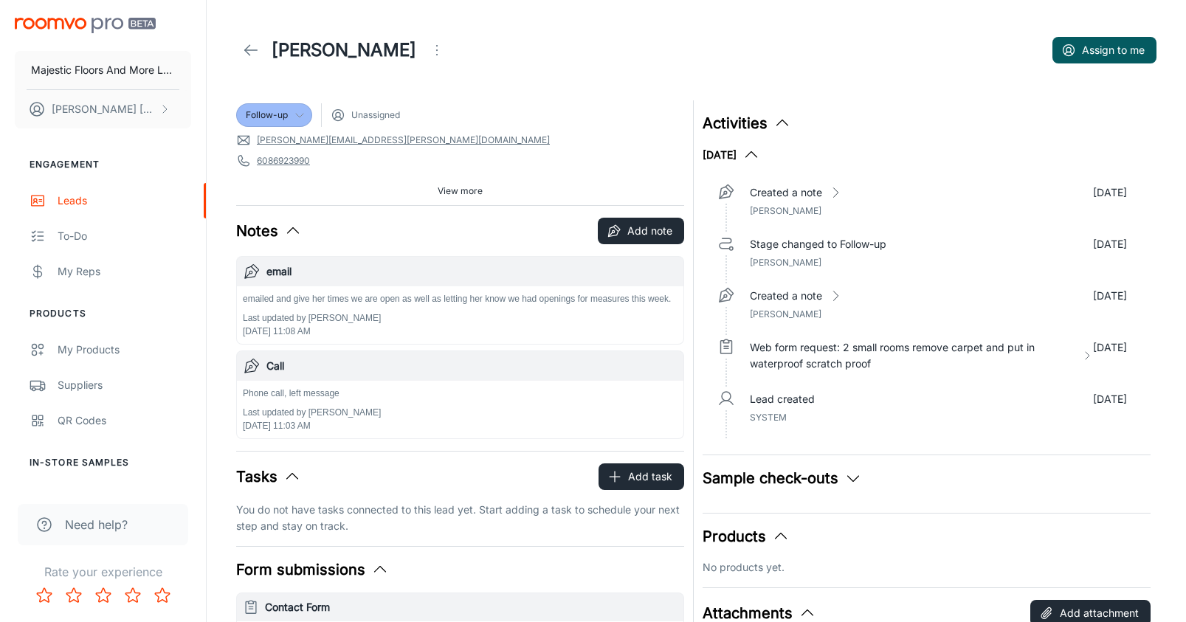
click at [242, 52] on icon at bounding box center [251, 50] width 18 height 18
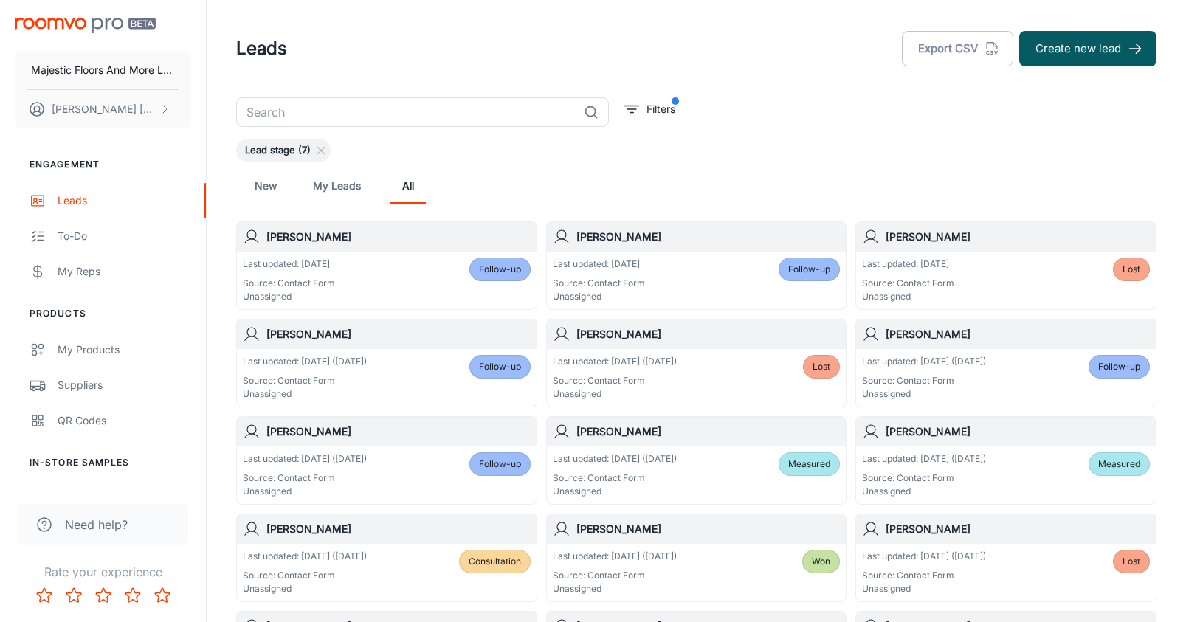
click at [915, 251] on div "[PERSON_NAME]" at bounding box center [1006, 237] width 300 height 30
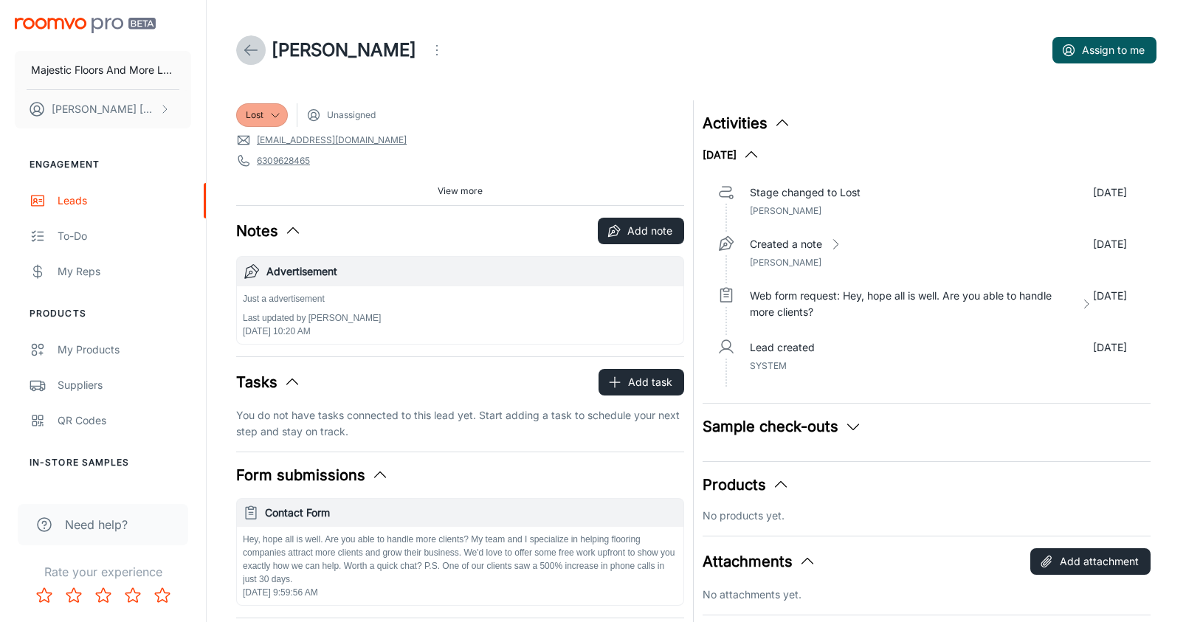
click at [252, 52] on icon at bounding box center [251, 50] width 18 height 18
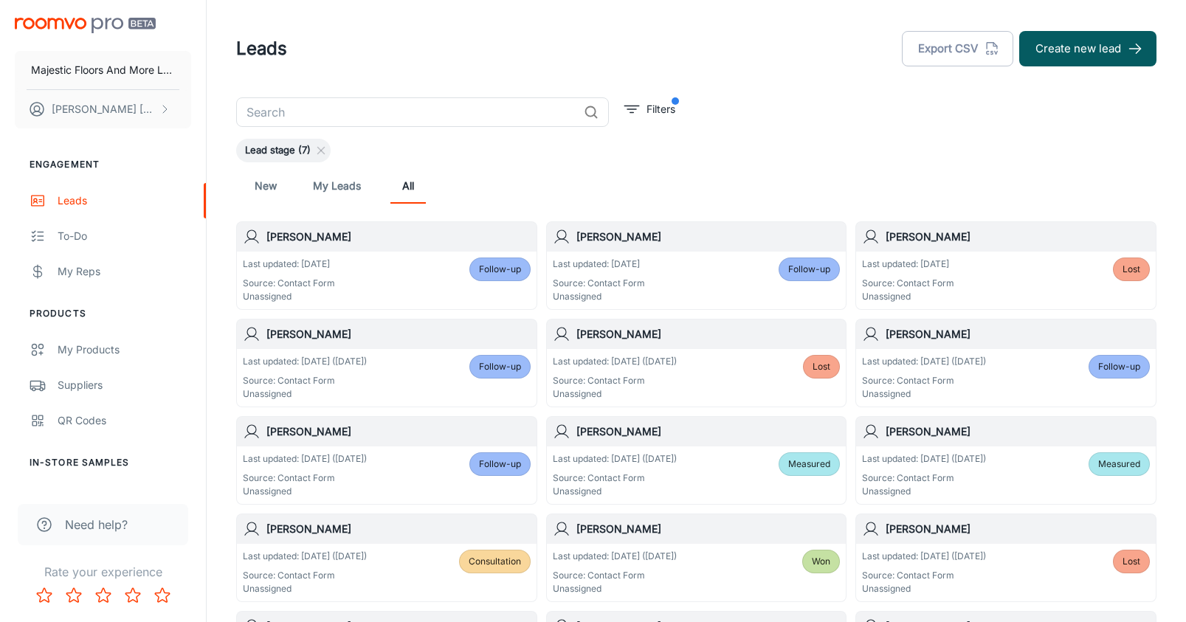
click at [639, 234] on h6 "[PERSON_NAME]" at bounding box center [709, 237] width 264 height 16
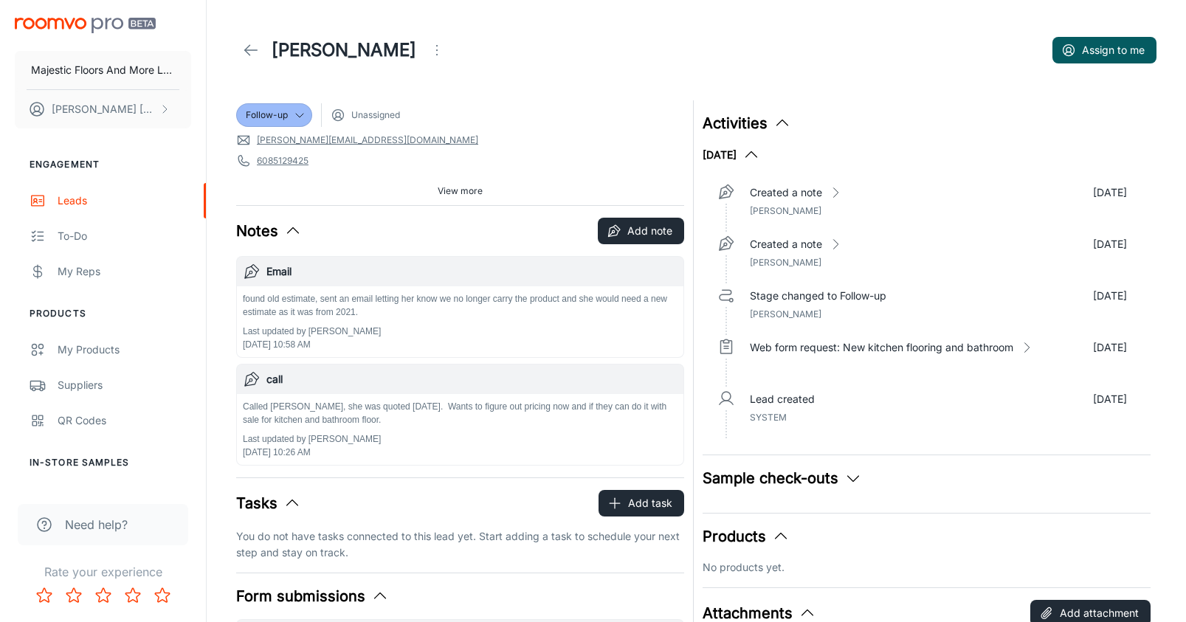
click at [250, 47] on icon at bounding box center [251, 50] width 18 height 18
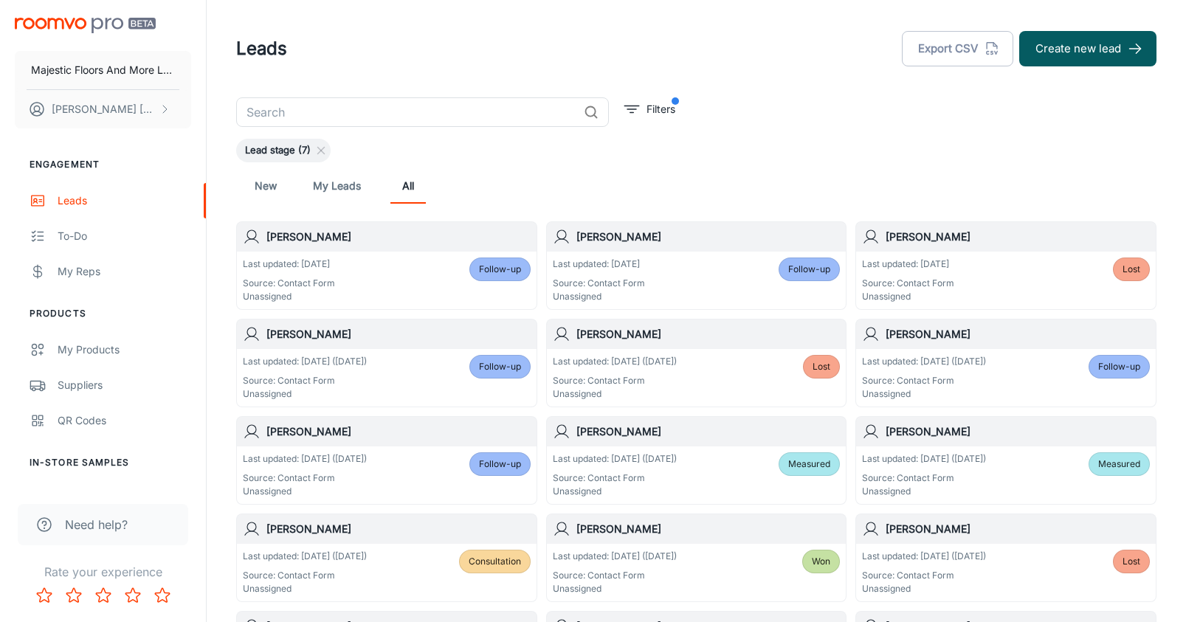
click at [285, 232] on h6 "[PERSON_NAME]" at bounding box center [399, 237] width 264 height 16
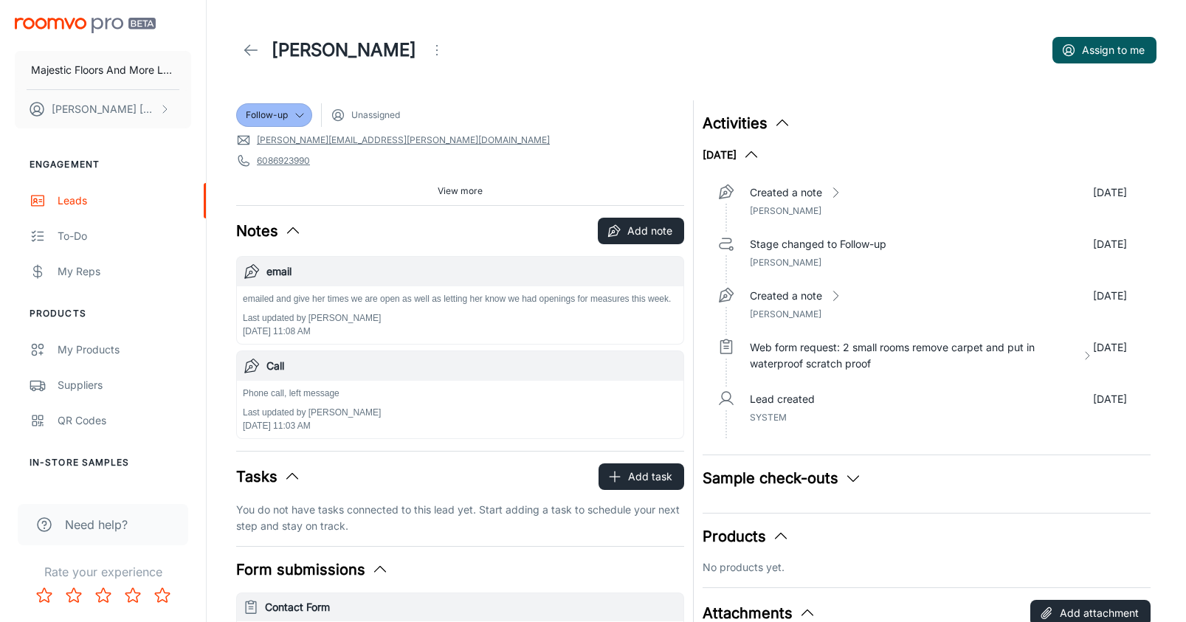
click at [245, 48] on icon at bounding box center [251, 50] width 18 height 18
